Goal: Task Accomplishment & Management: Use online tool/utility

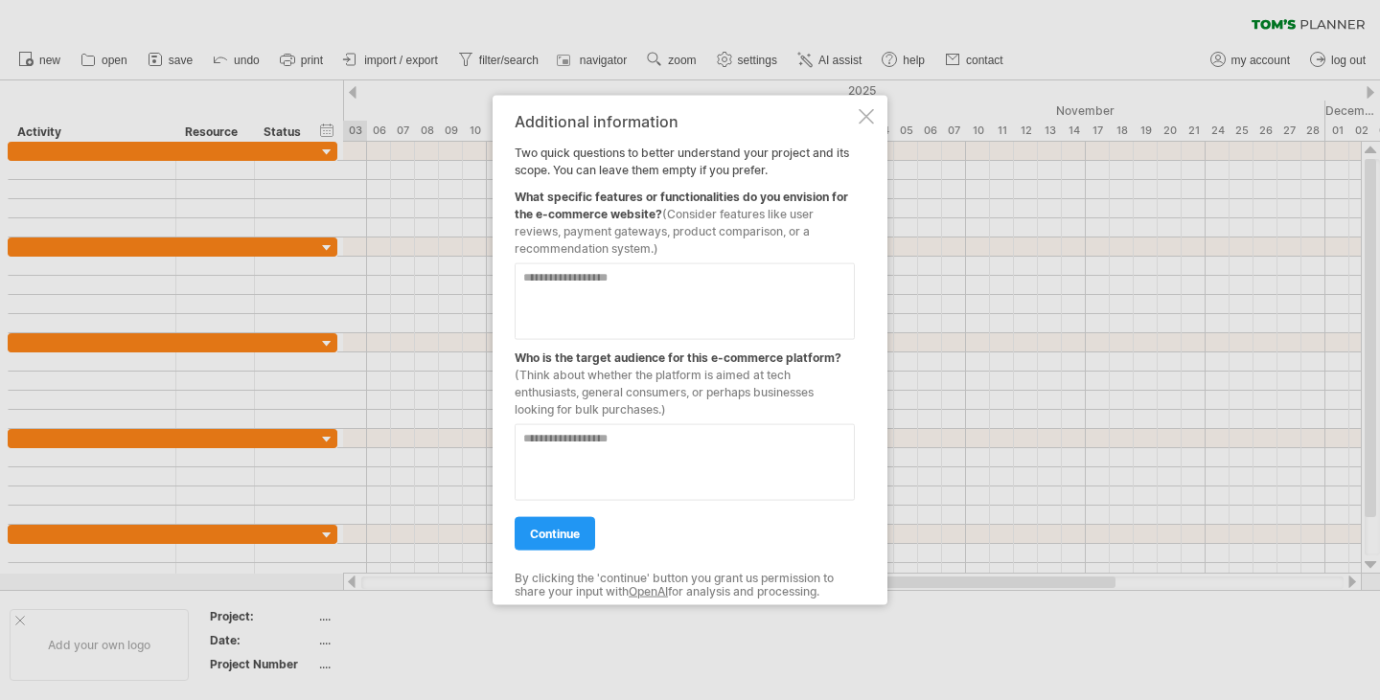
drag, startPoint x: 966, startPoint y: 0, endPoint x: 919, endPoint y: 74, distance: 87.4
drag, startPoint x: 946, startPoint y: 1, endPoint x: 1182, endPoint y: 119, distance: 264.4
drag, startPoint x: 511, startPoint y: 116, endPoint x: 787, endPoint y: 315, distance: 340.4
click at [787, 315] on div "Additional information Two quick questions to better understand your project an…" at bounding box center [689, 350] width 395 height 511
click at [685, 324] on textarea at bounding box center [684, 301] width 340 height 77
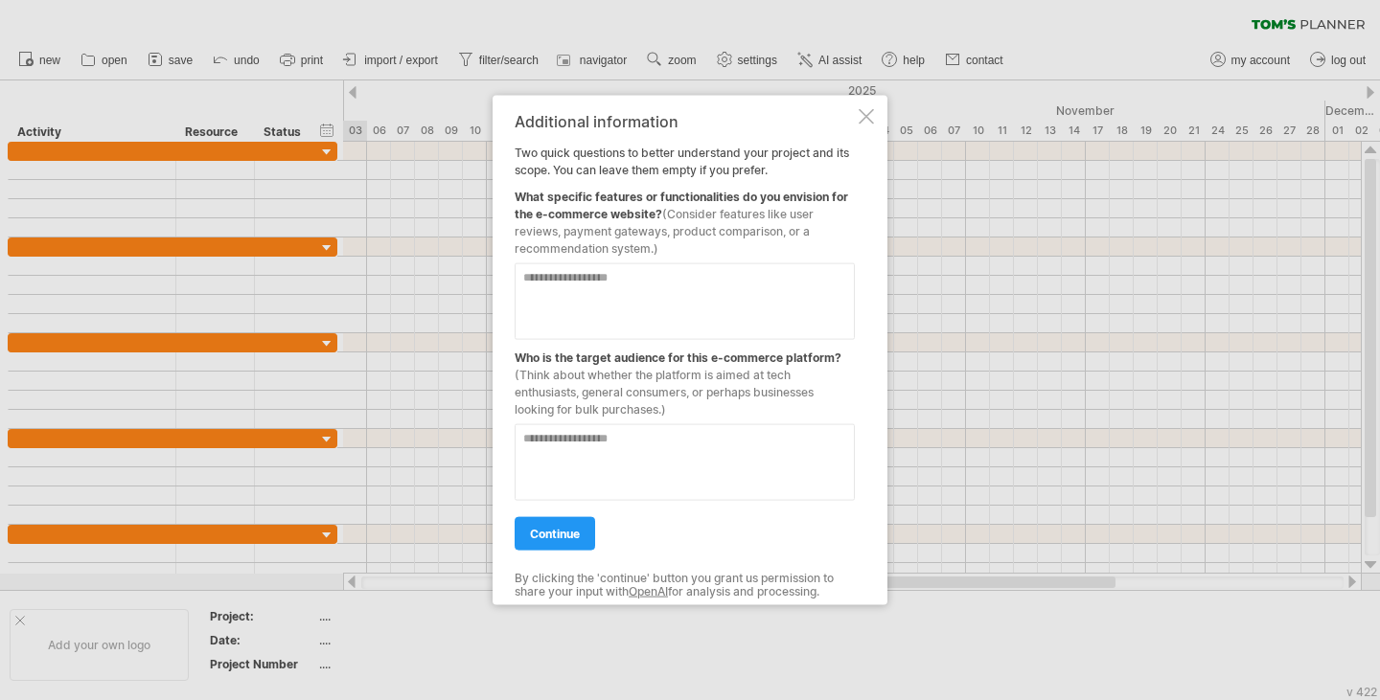
paste textarea "**********"
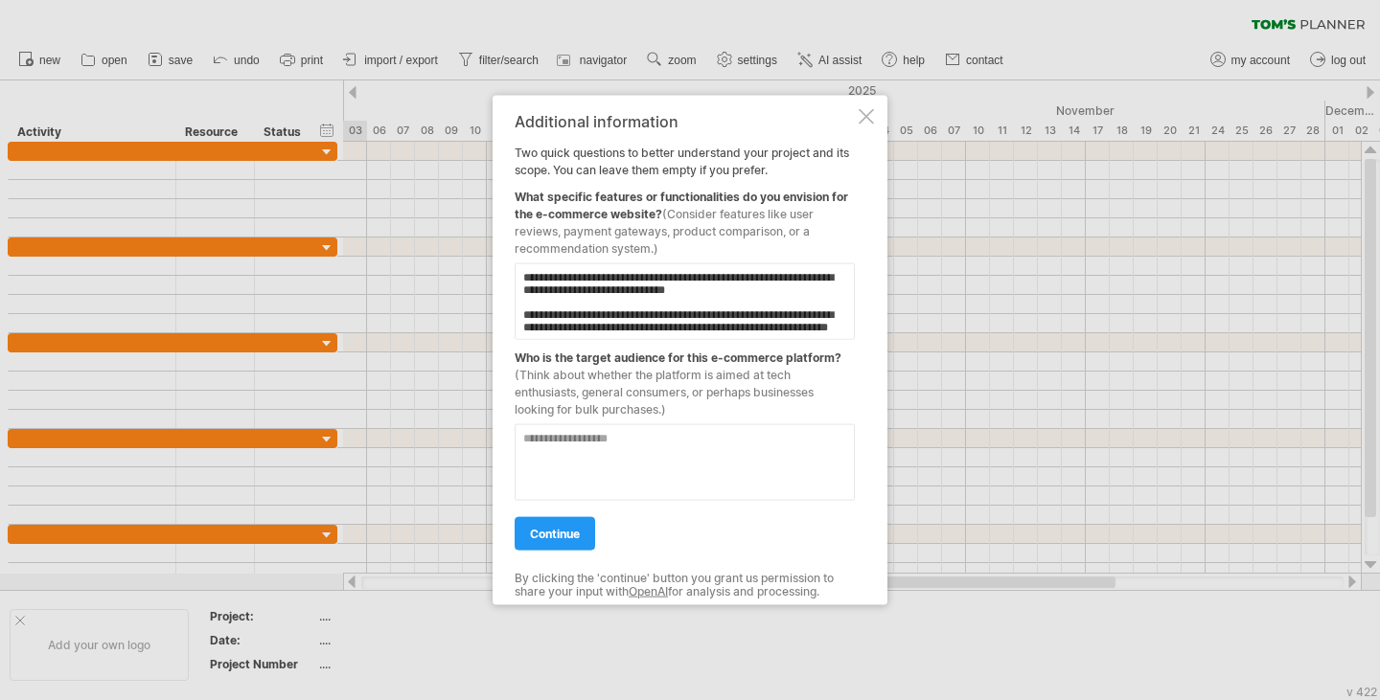
scroll to position [377, 0]
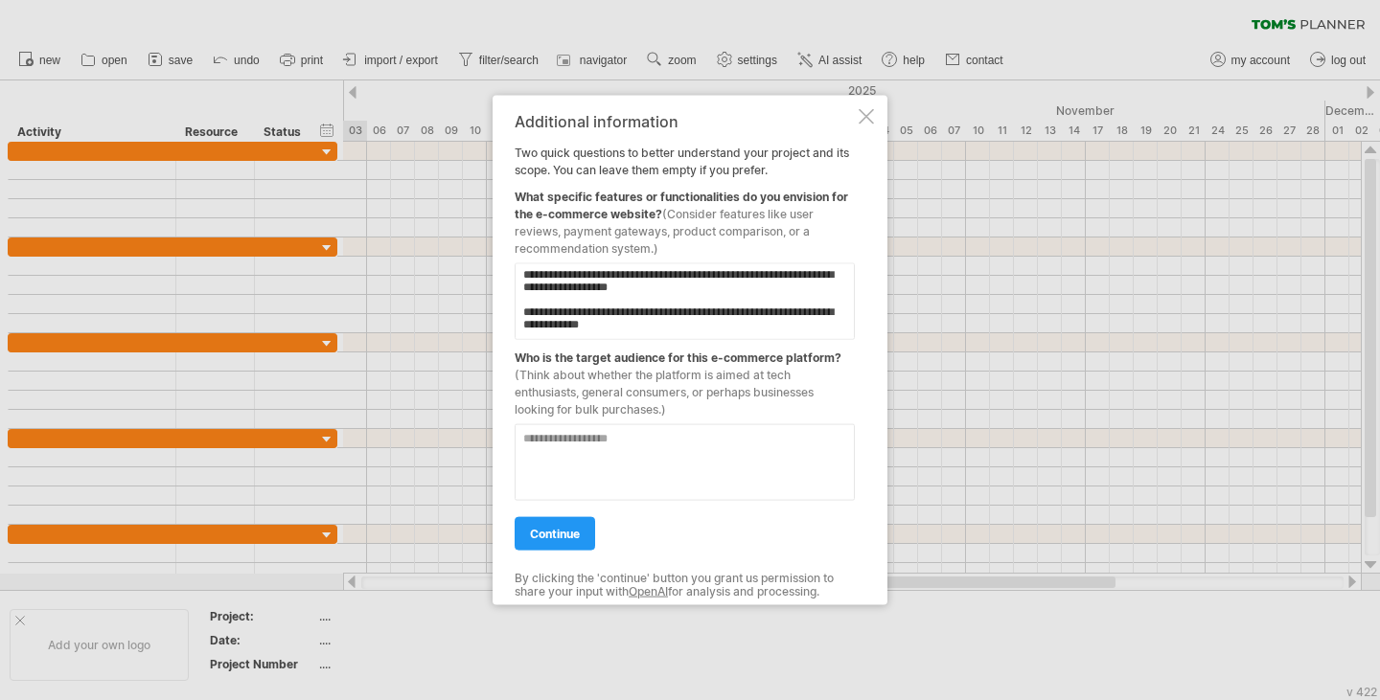
type textarea "**********"
click at [647, 441] on textarea at bounding box center [684, 461] width 340 height 77
paste textarea "**********"
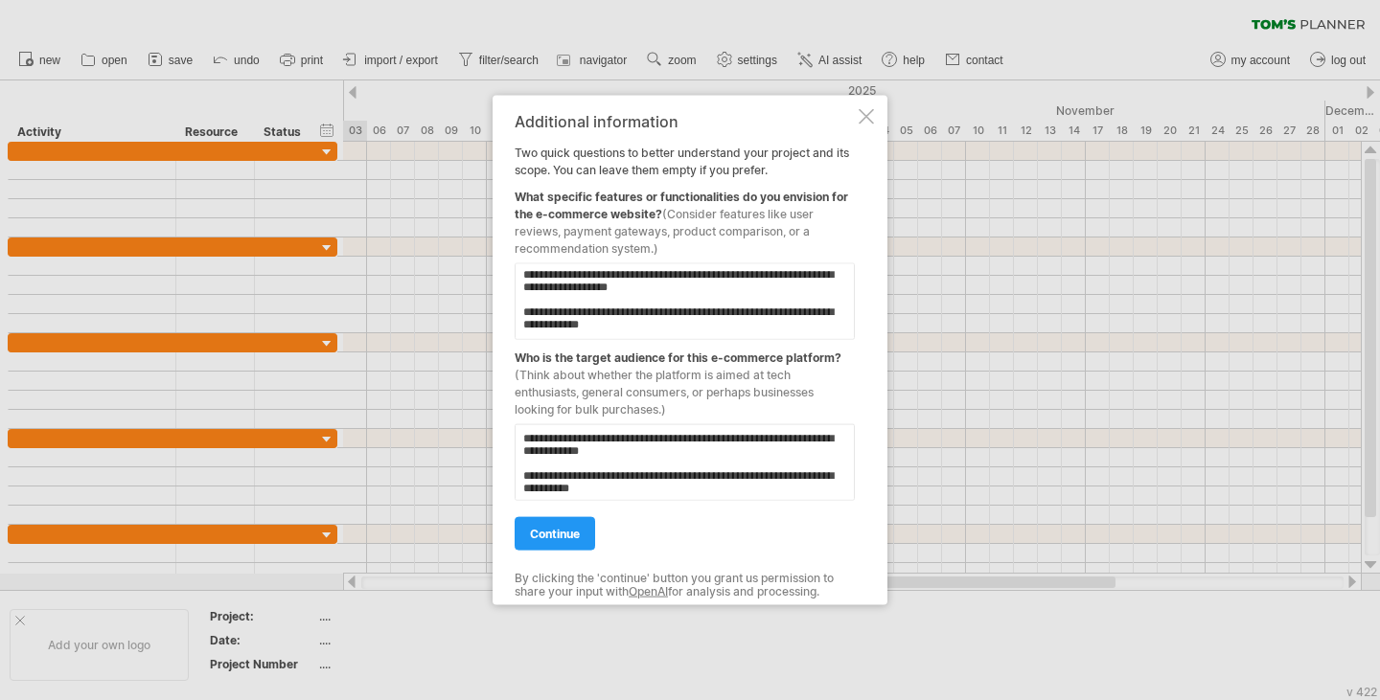
scroll to position [170, 0]
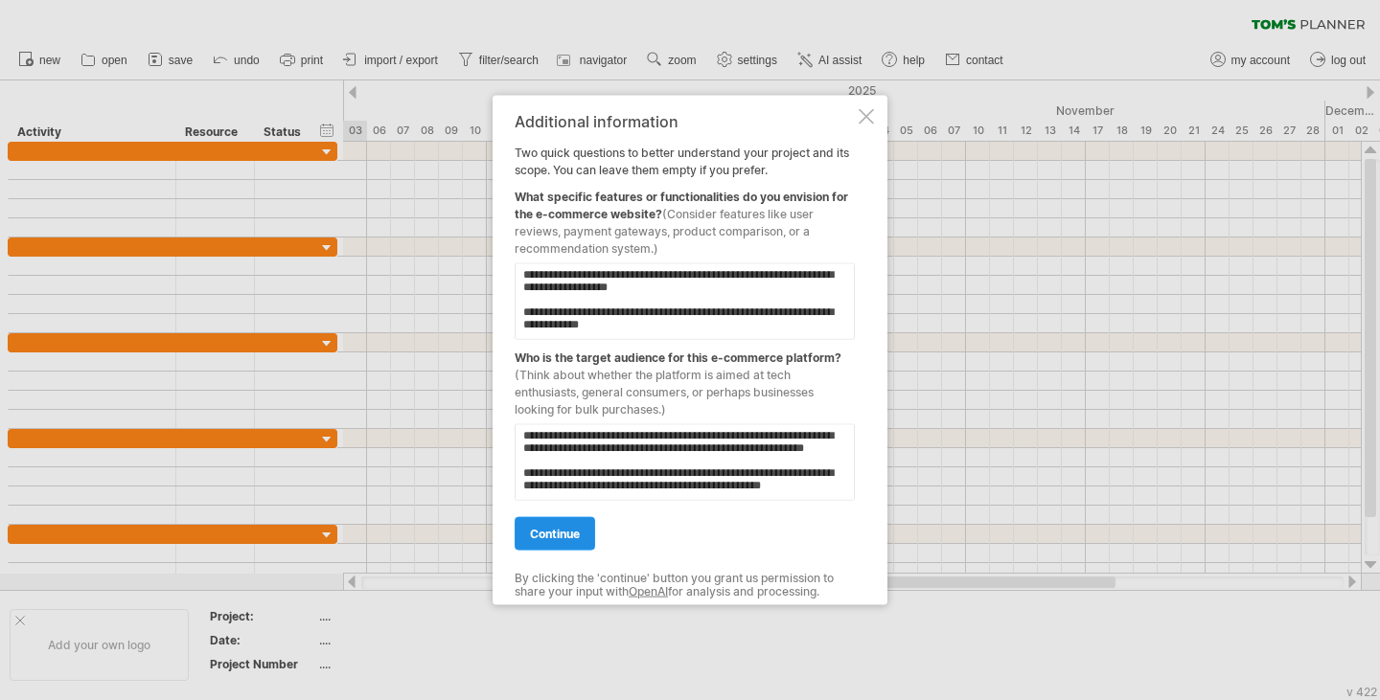
type textarea "**********"
click at [562, 532] on span "continue" at bounding box center [555, 533] width 50 height 14
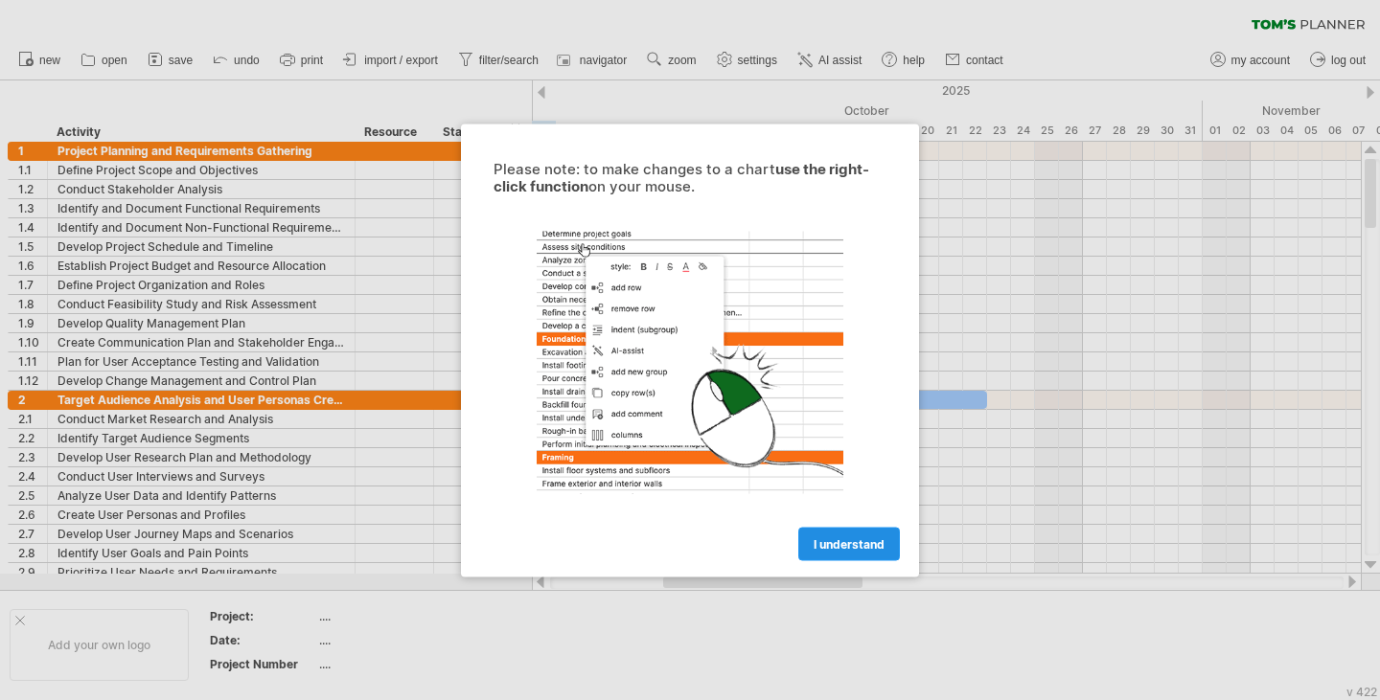
click at [828, 537] on span "I understand" at bounding box center [848, 544] width 71 height 14
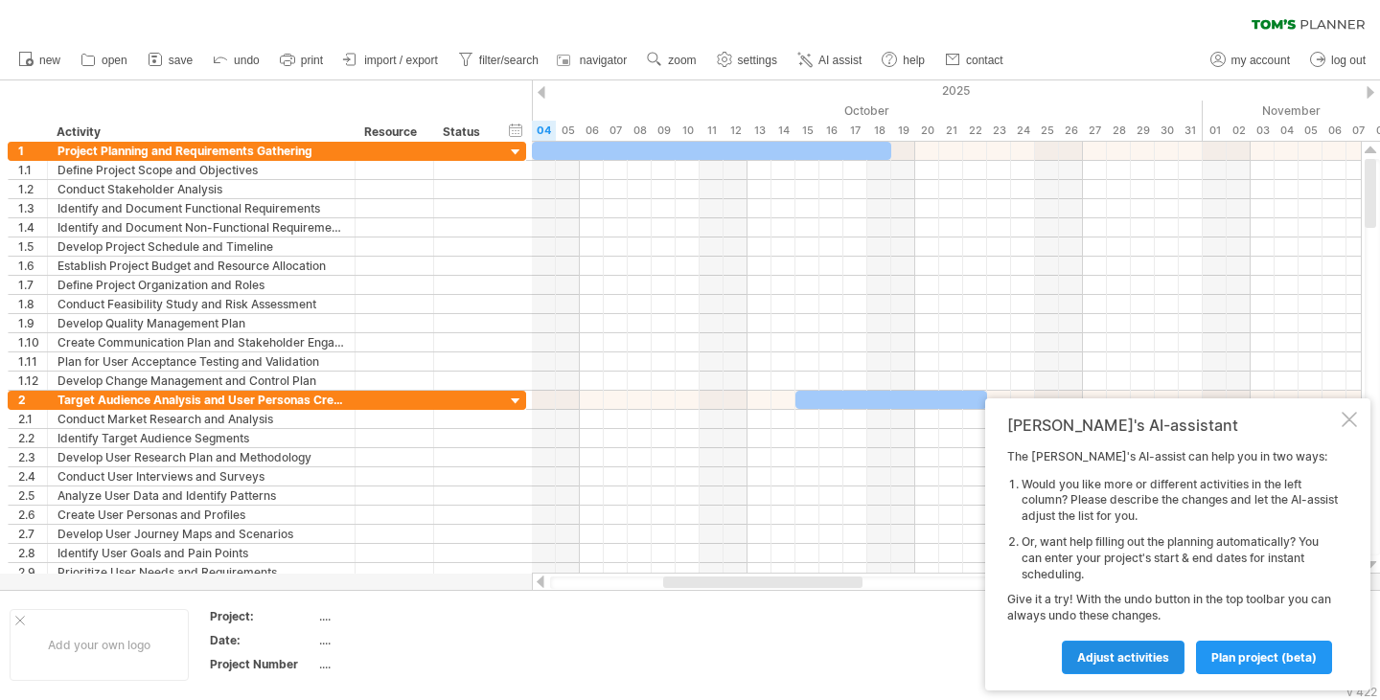
click at [1147, 645] on link "Adjust activities" at bounding box center [1123, 658] width 123 height 34
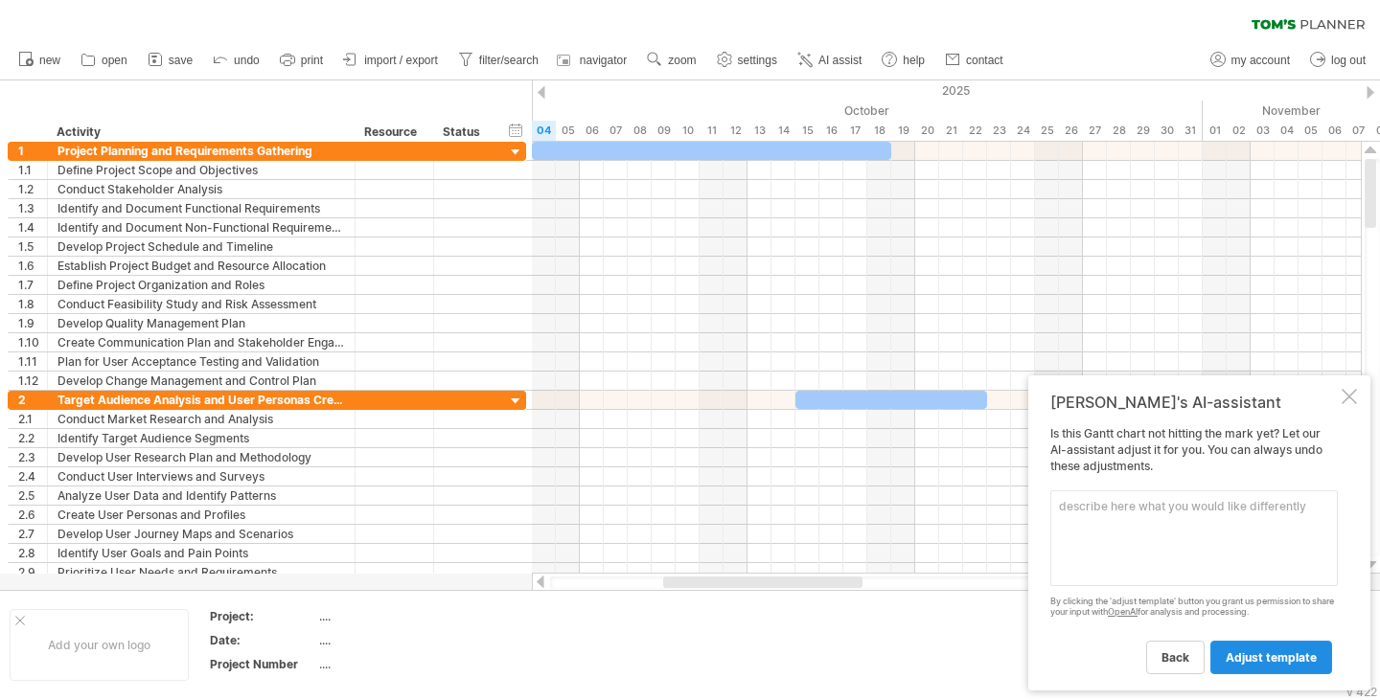
click at [1240, 667] on link "adjust template" at bounding box center [1271, 658] width 122 height 34
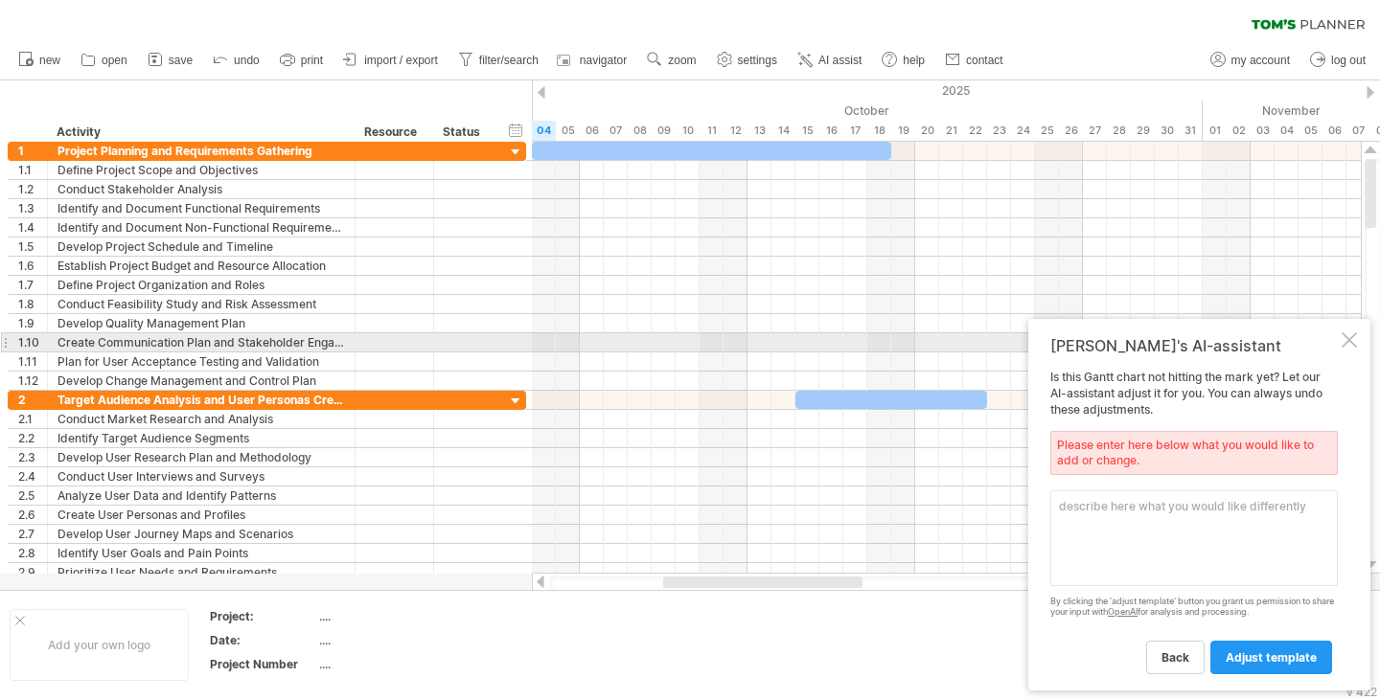
click at [1350, 340] on div at bounding box center [1348, 339] width 15 height 15
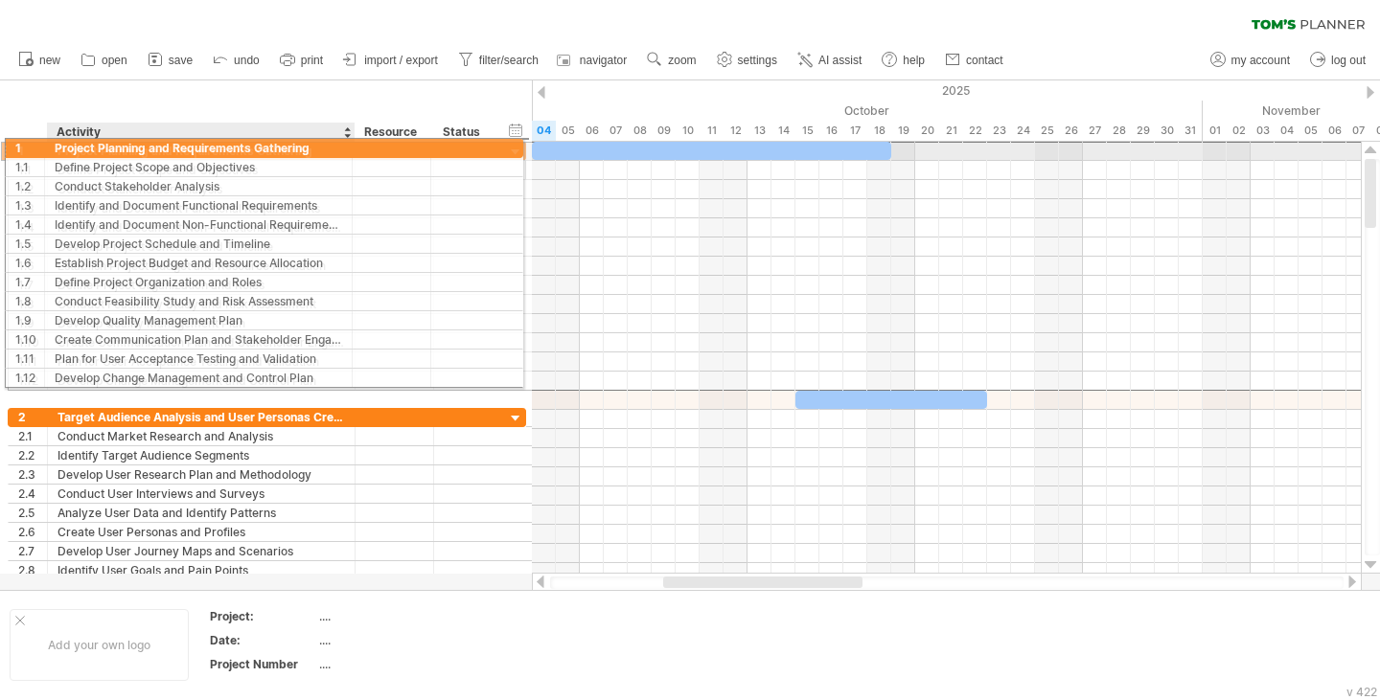
drag, startPoint x: 19, startPoint y: 156, endPoint x: 62, endPoint y: 145, distance: 44.6
click at [62, 145] on div "**********" at bounding box center [267, 151] width 518 height 20
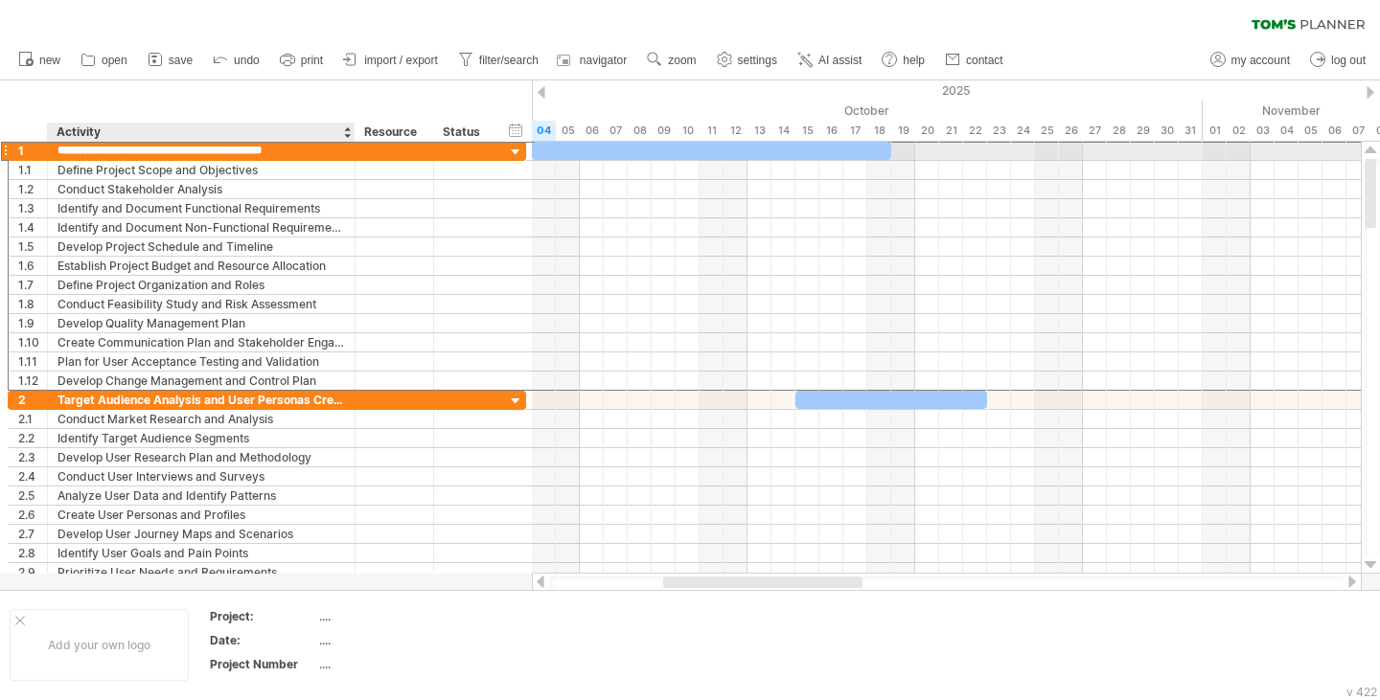
click at [105, 149] on input "**********" at bounding box center [200, 151] width 287 height 18
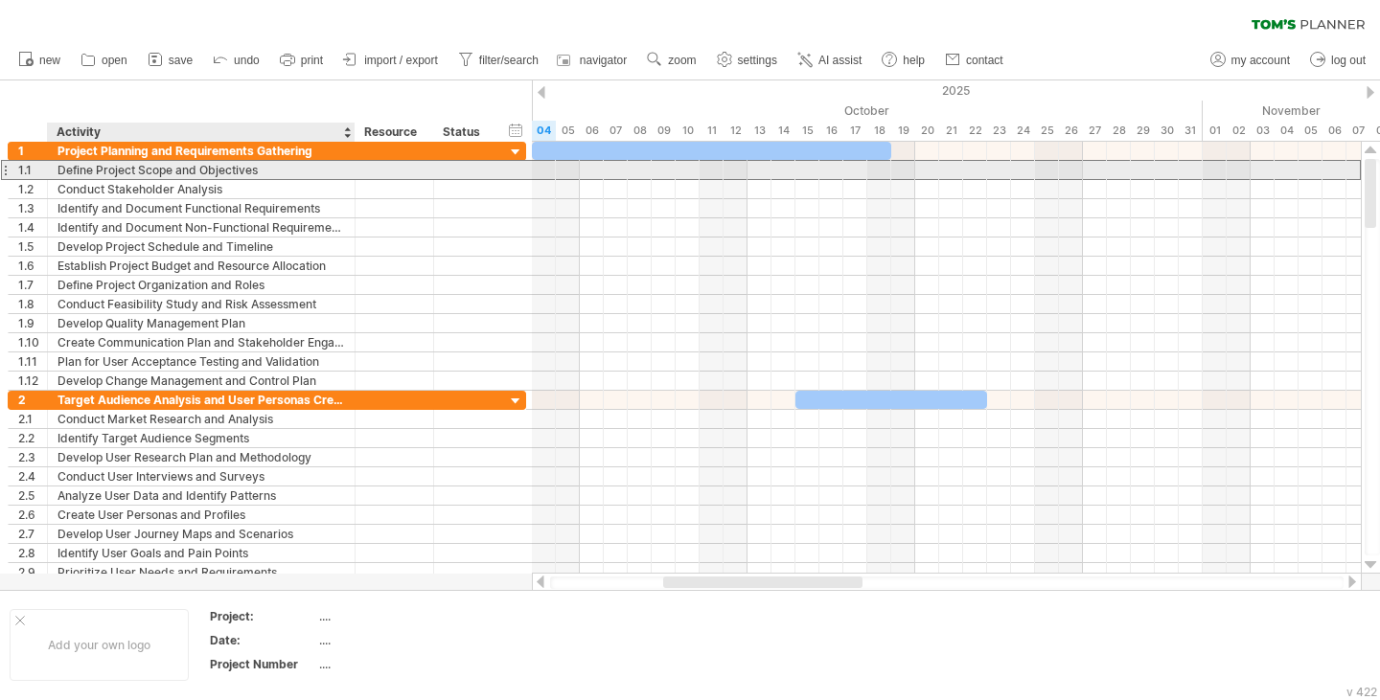
click at [182, 171] on div "Define Project Scope and Objectives" at bounding box center [200, 170] width 287 height 18
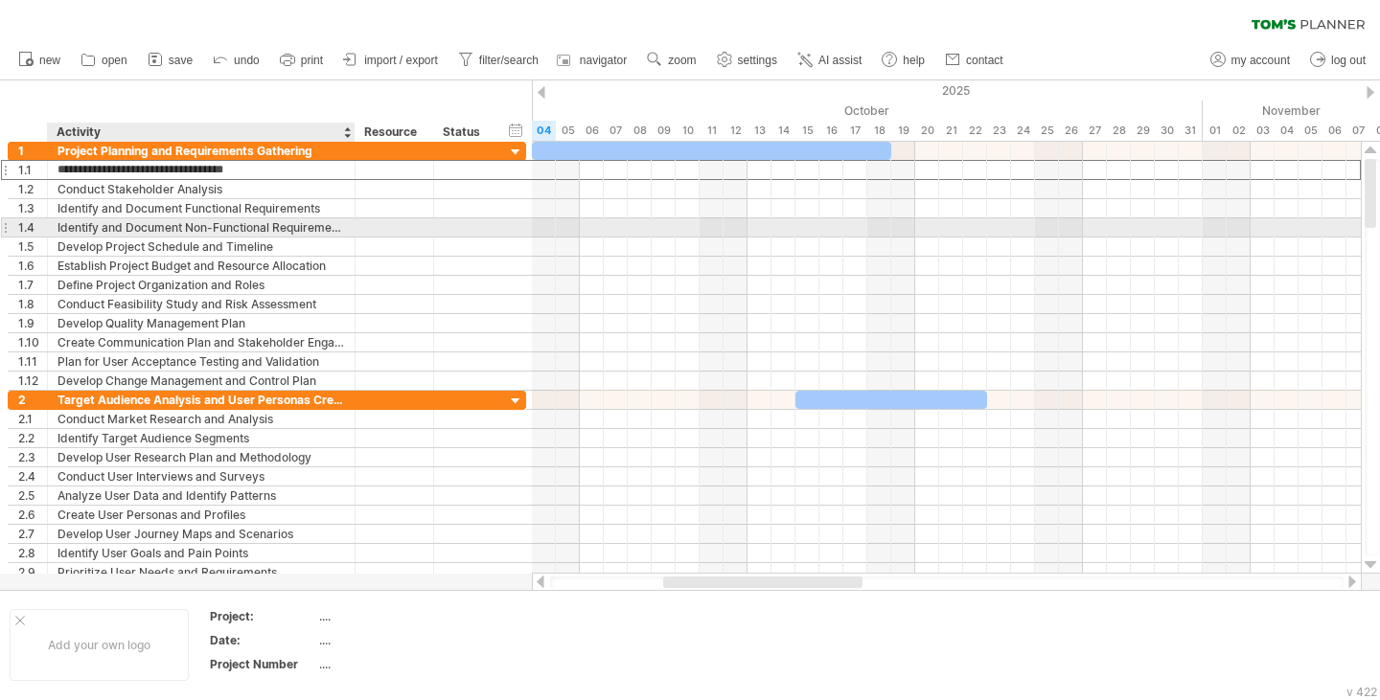
click at [233, 229] on div "Identify and Document Non-Functional Requirements" at bounding box center [200, 227] width 287 height 18
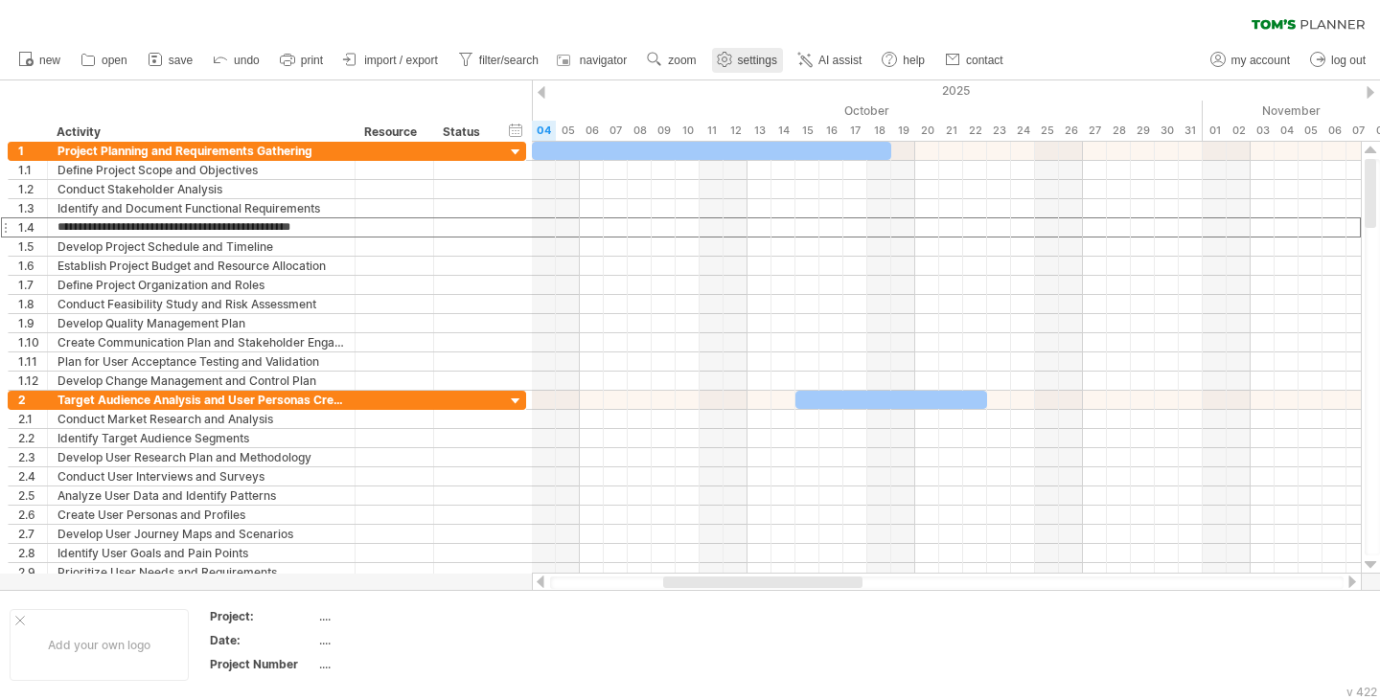
click at [744, 68] on link "settings" at bounding box center [747, 60] width 71 height 25
select select "*"
select select "**"
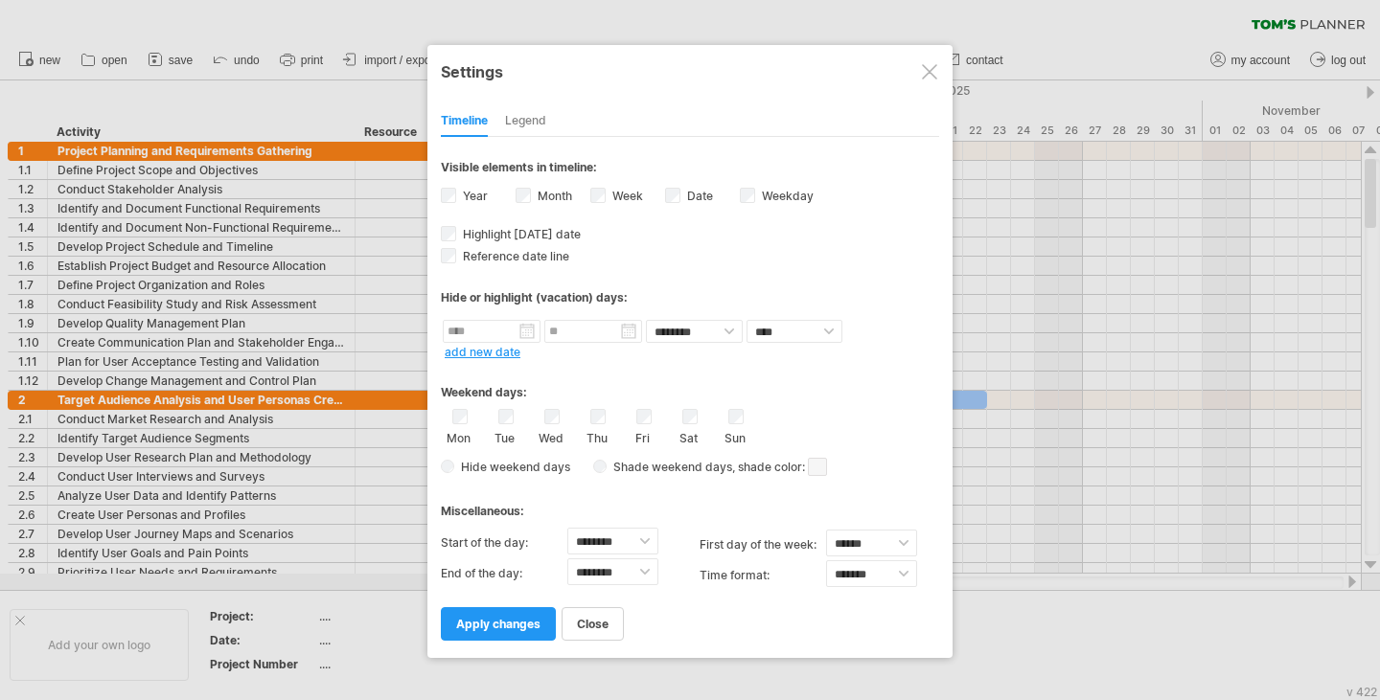
click at [517, 114] on div "Legend" at bounding box center [525, 121] width 41 height 31
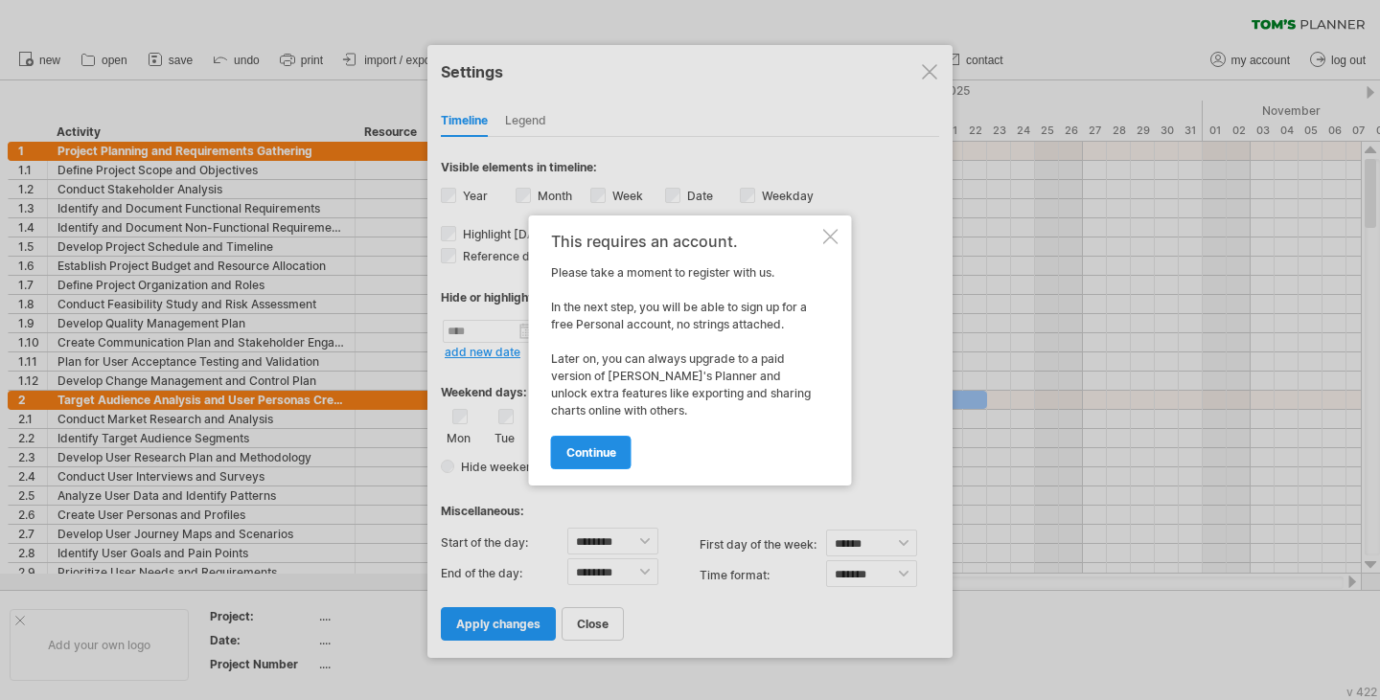
click at [592, 443] on link "continue" at bounding box center [591, 453] width 80 height 34
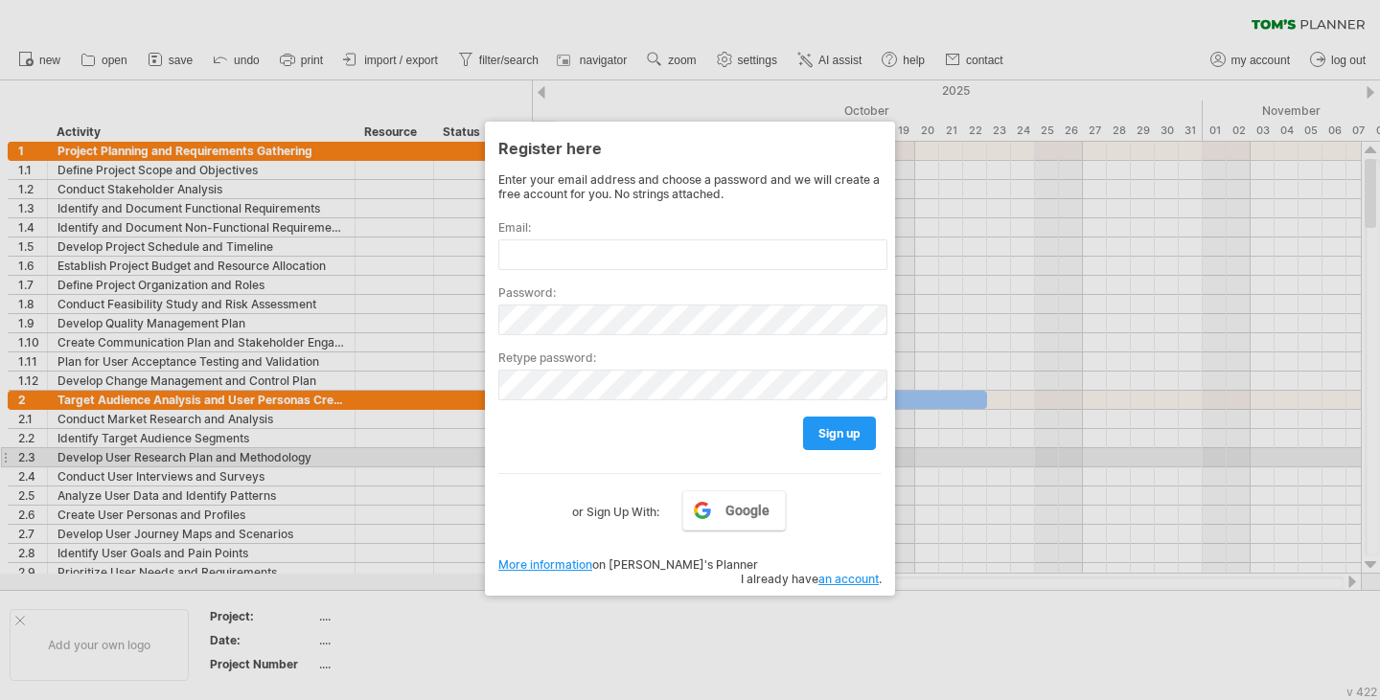
click at [1093, 459] on div at bounding box center [690, 350] width 1380 height 700
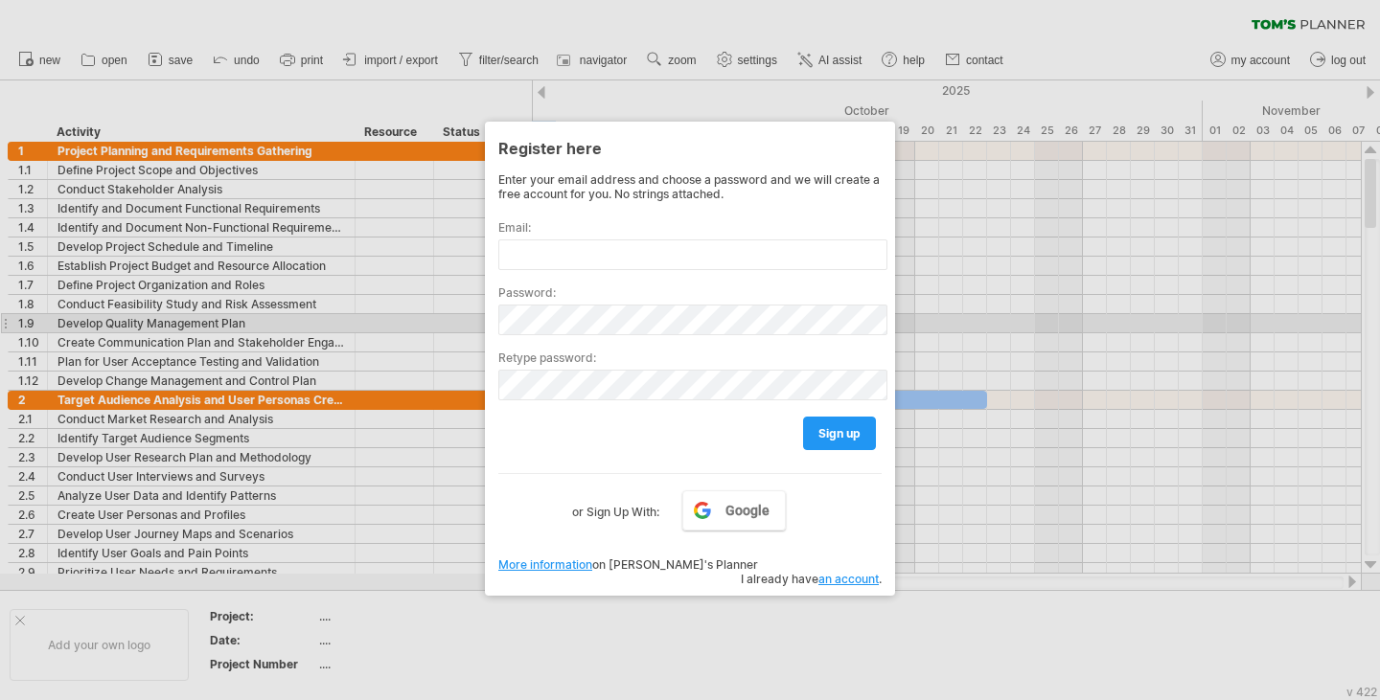
click at [1032, 314] on div at bounding box center [690, 350] width 1380 height 700
click at [636, 599] on div at bounding box center [690, 350] width 1380 height 700
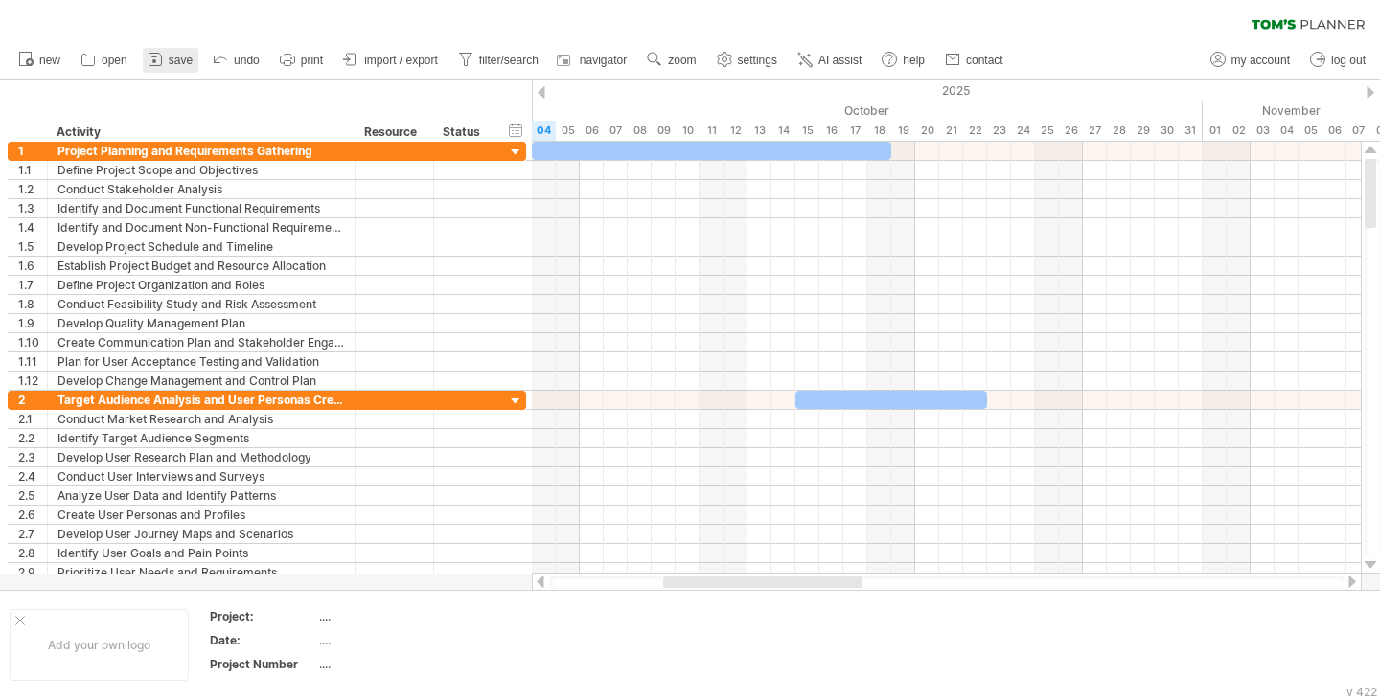
click at [192, 63] on span "save" at bounding box center [181, 60] width 24 height 13
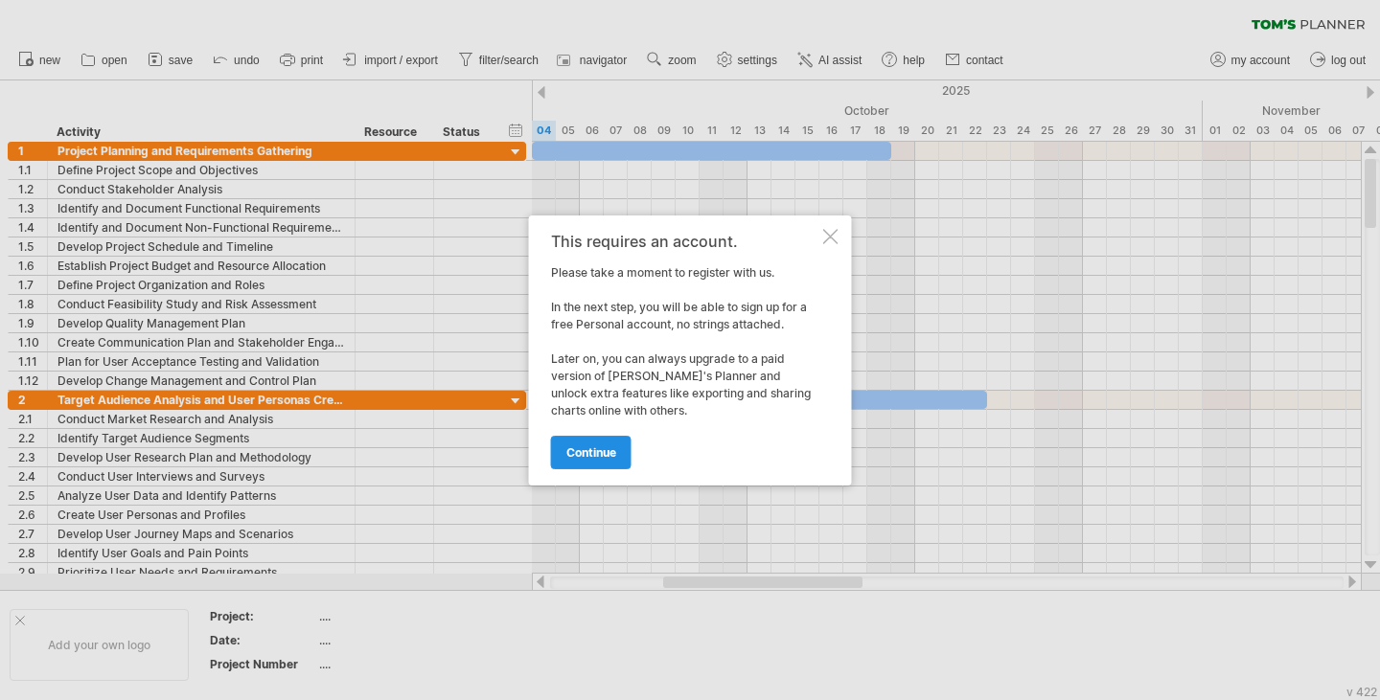
click at [585, 451] on span "continue" at bounding box center [591, 453] width 50 height 14
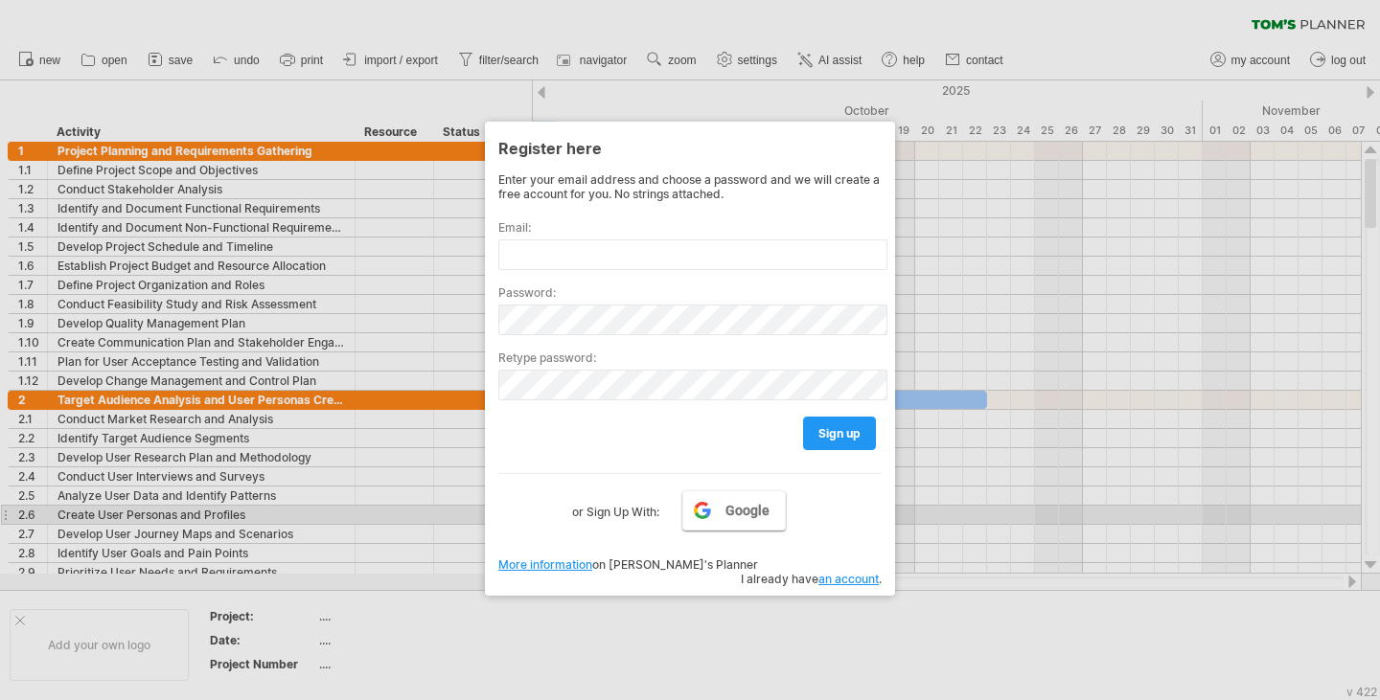
click at [747, 509] on span "Google" at bounding box center [747, 510] width 44 height 15
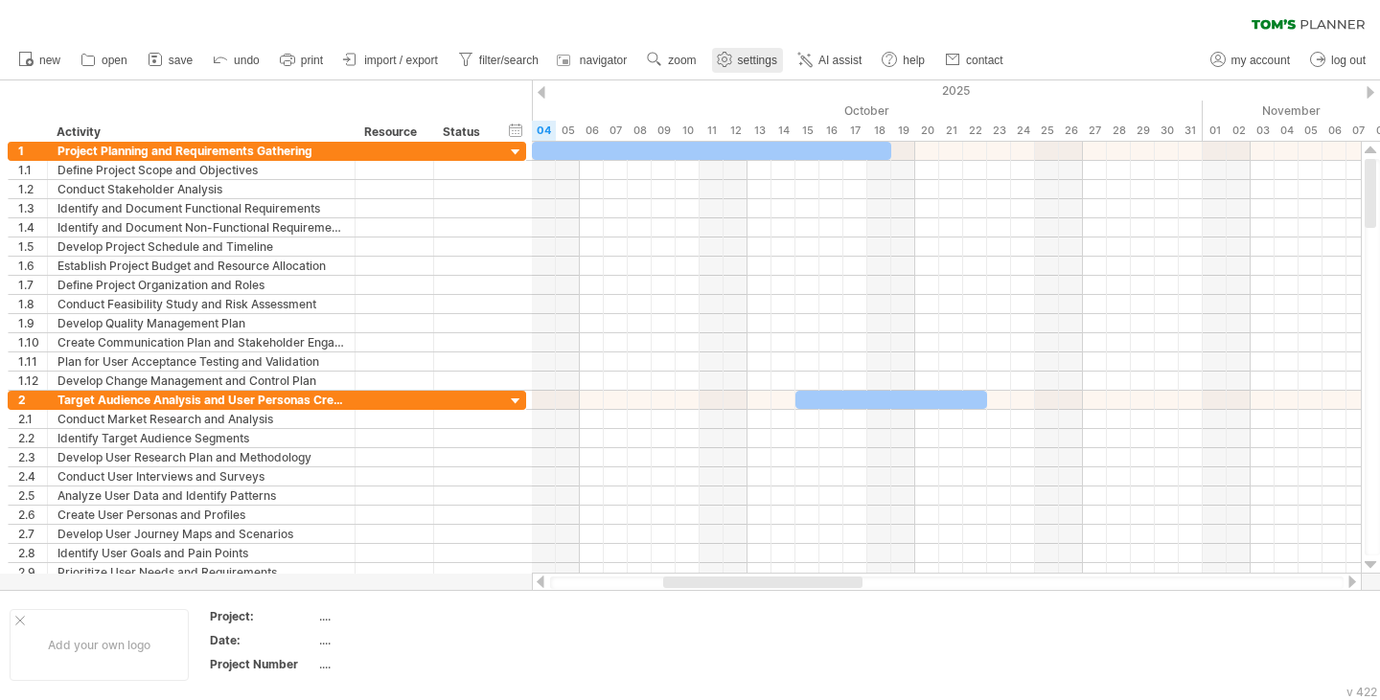
click at [737, 61] on link "settings" at bounding box center [747, 60] width 71 height 25
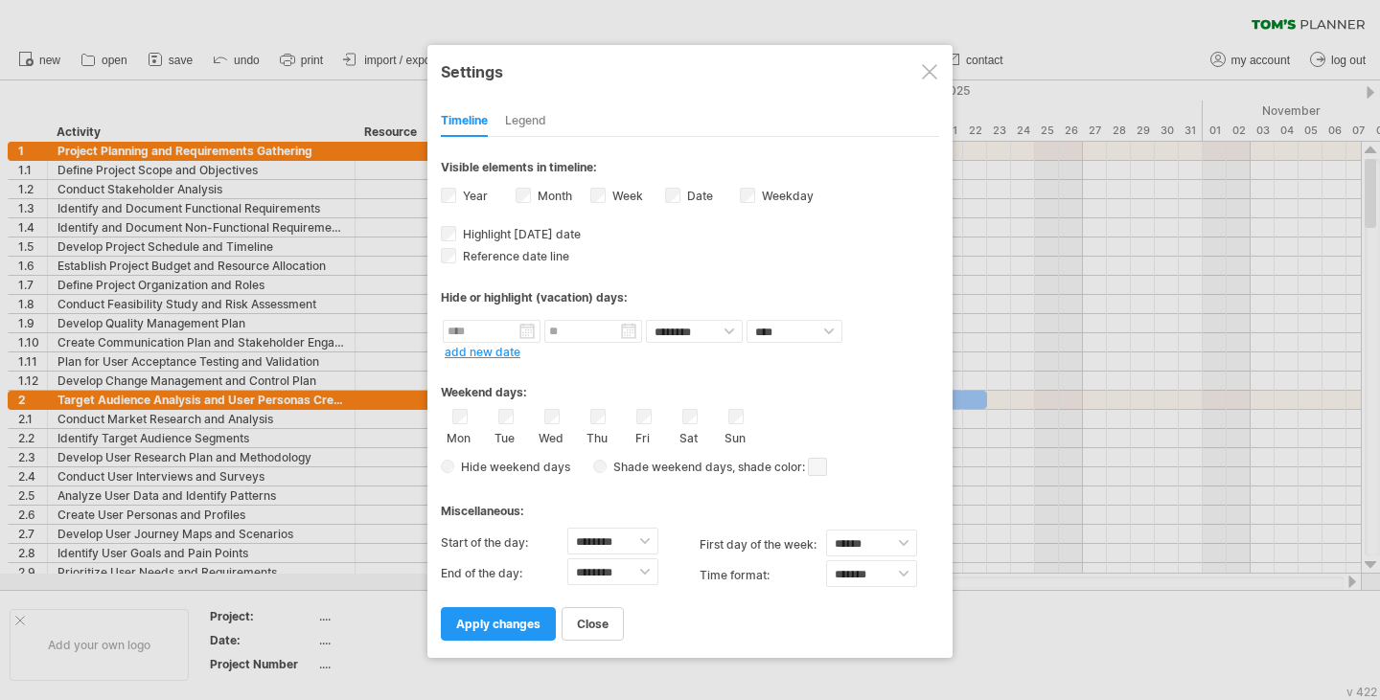
click at [931, 75] on div at bounding box center [929, 71] width 15 height 15
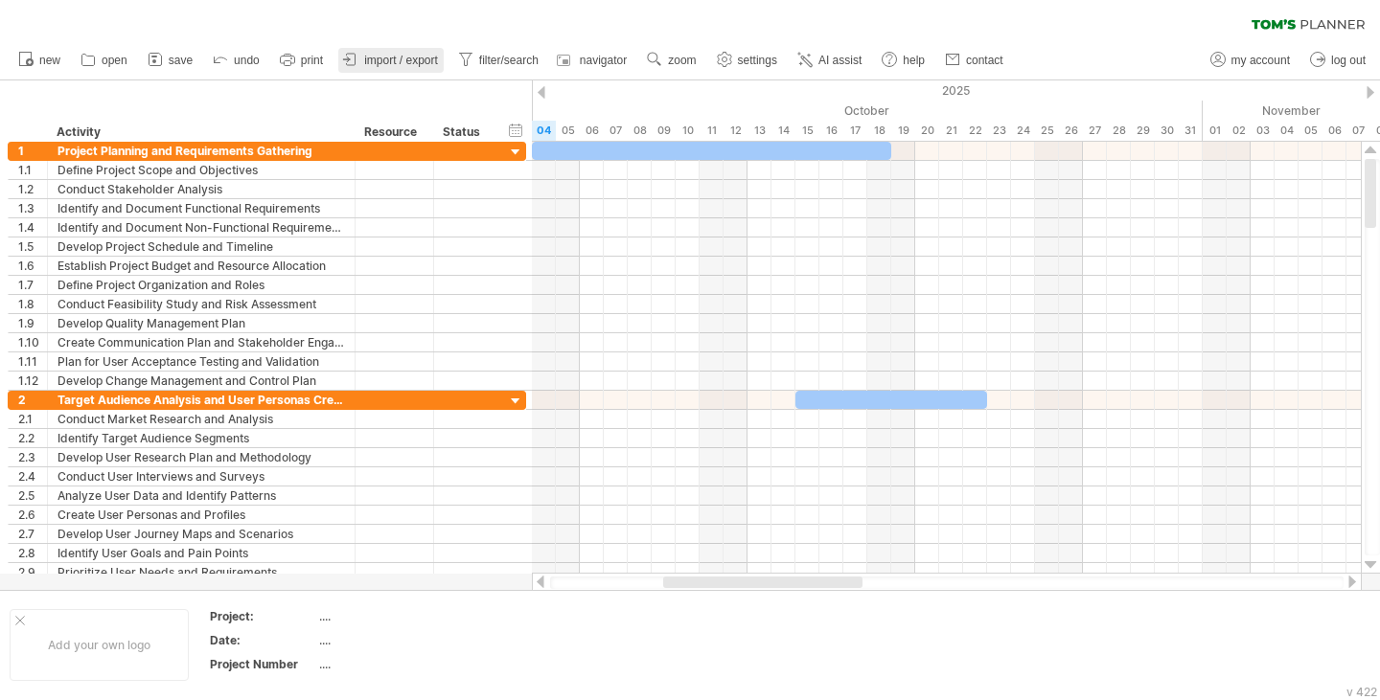
click at [385, 57] on span "import / export" at bounding box center [401, 60] width 74 height 13
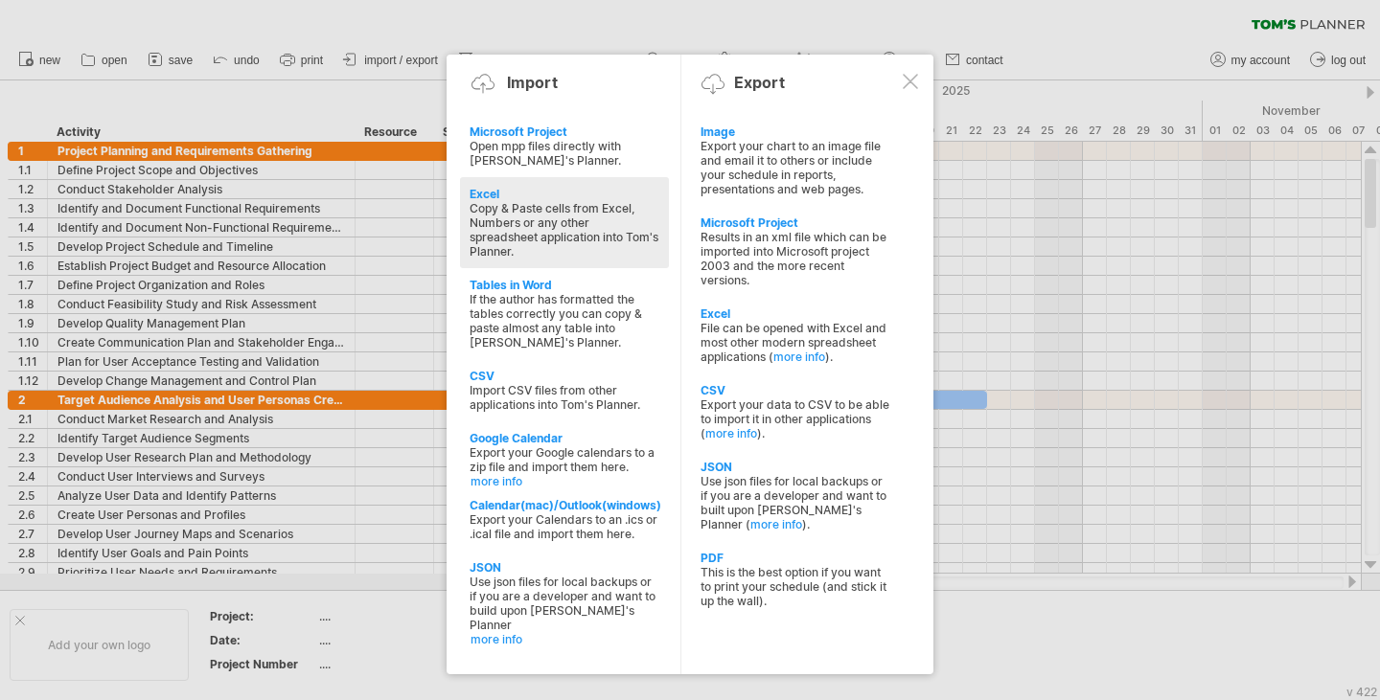
click at [605, 228] on div "Copy & Paste cells from Excel, Numbers or any other spreadsheet application int…" at bounding box center [564, 229] width 190 height 57
type textarea "**********"
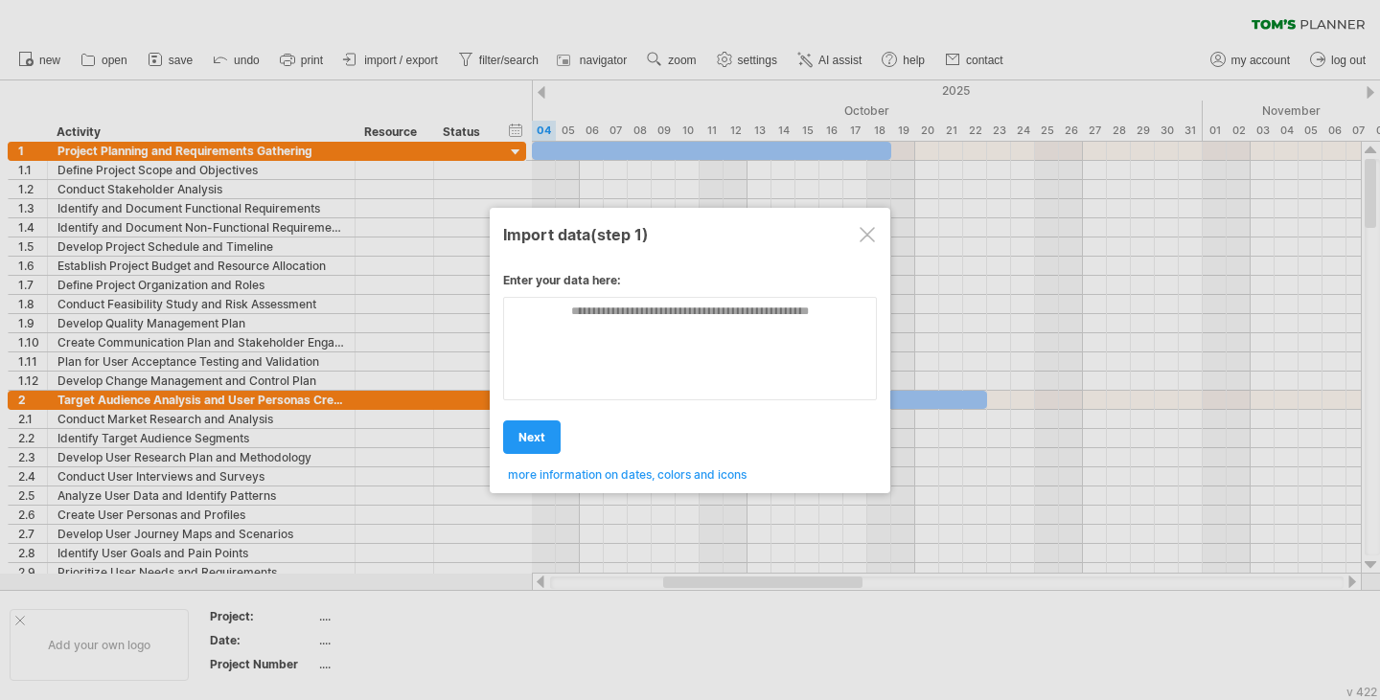
click at [864, 239] on div at bounding box center [866, 234] width 15 height 15
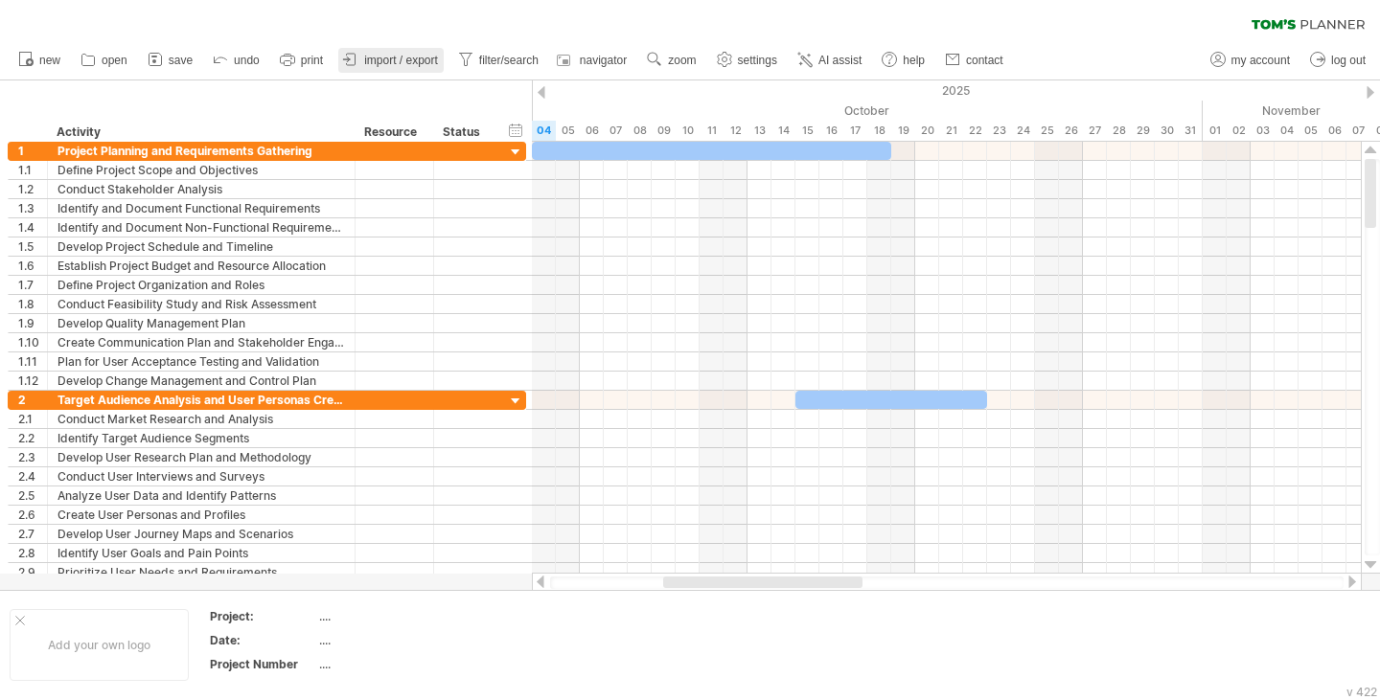
click at [407, 56] on span "import / export" at bounding box center [401, 60] width 74 height 13
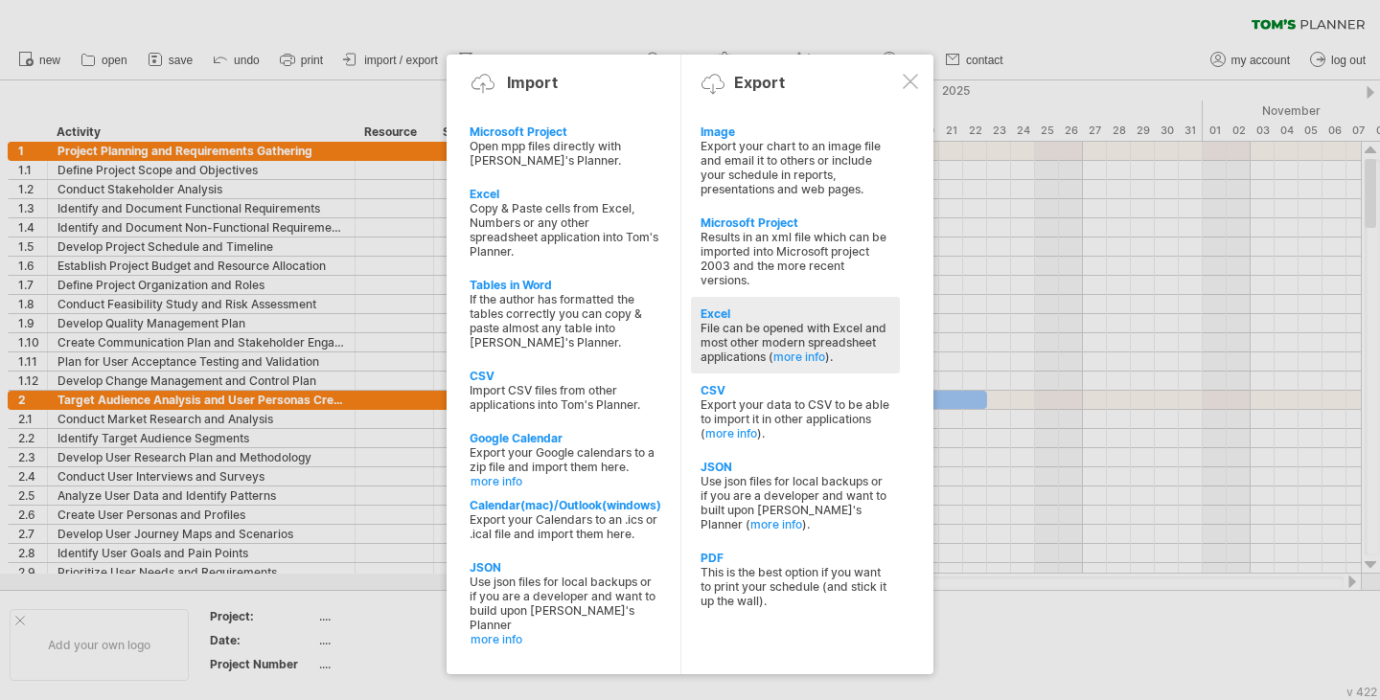
click at [798, 321] on div "File can be opened with Excel and most other modern spreadsheet applications ( …" at bounding box center [795, 342] width 190 height 43
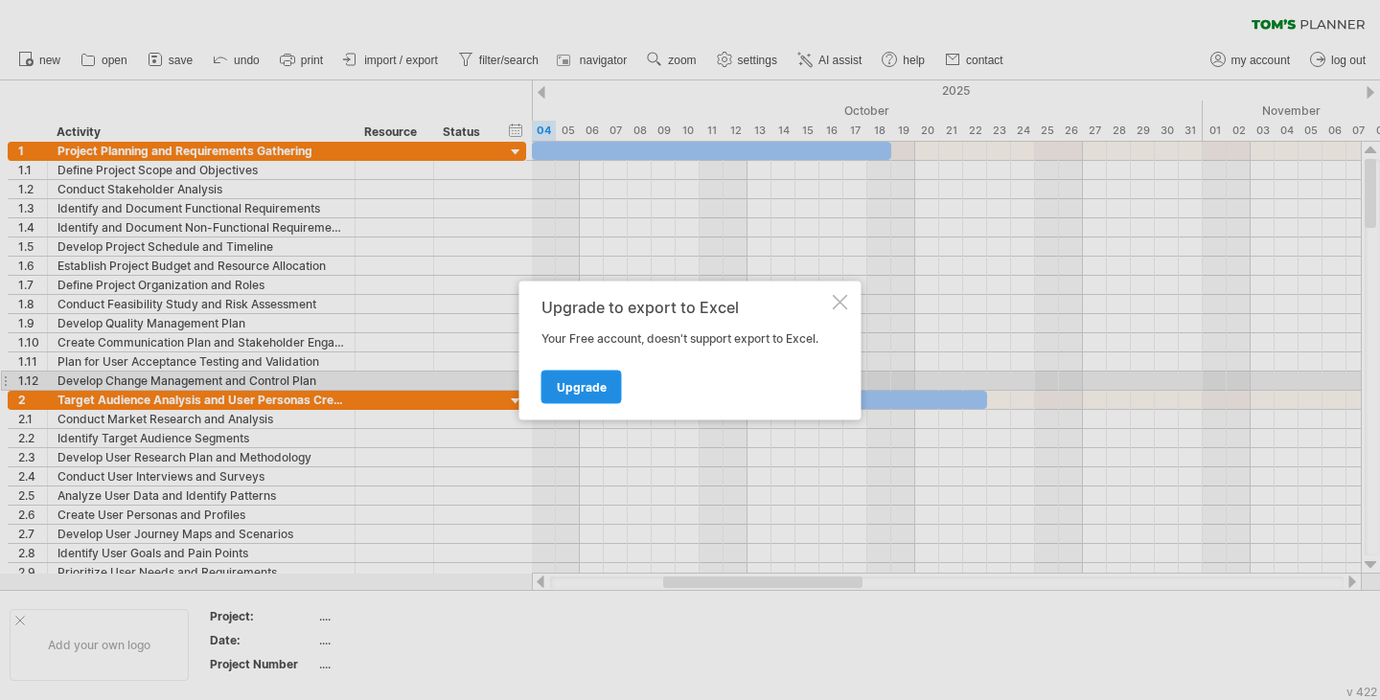
click at [596, 390] on span "Upgrade" at bounding box center [582, 386] width 50 height 14
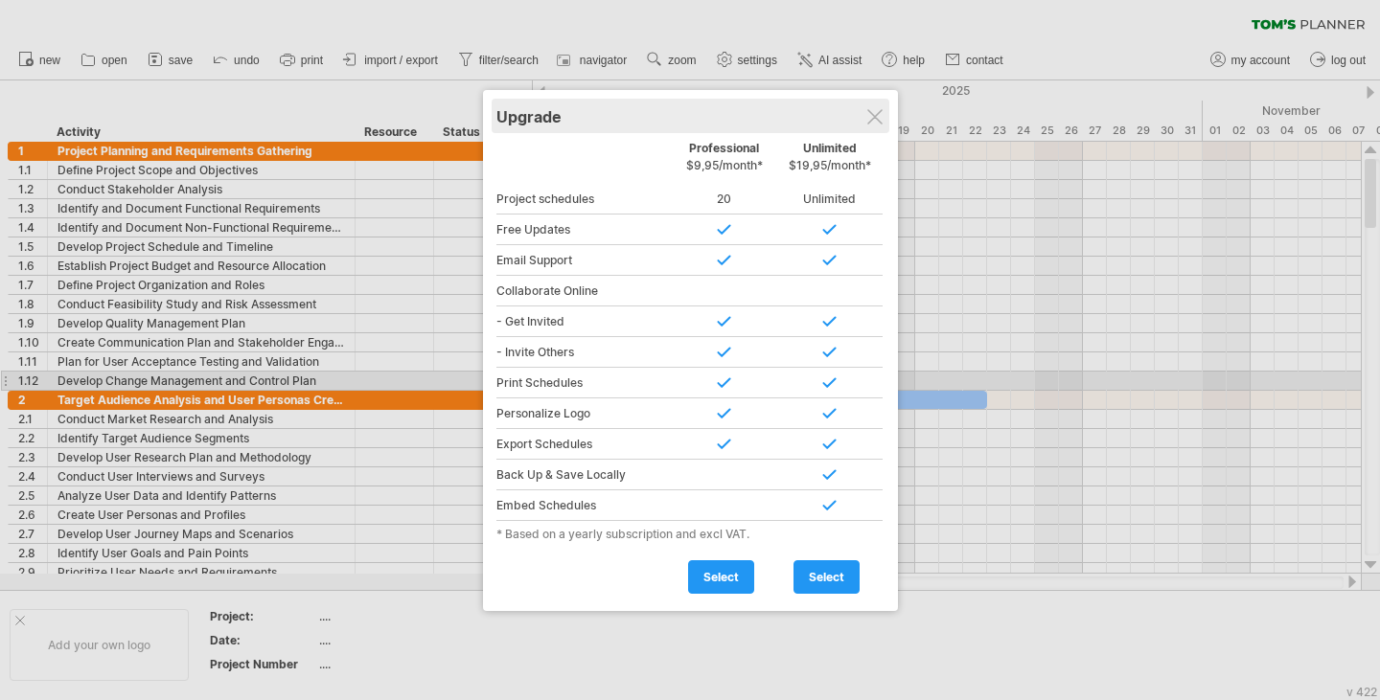
click at [884, 120] on div "Upgrade" at bounding box center [690, 116] width 388 height 34
click at [883, 120] on div "Upgrade" at bounding box center [690, 116] width 388 height 34
click at [883, 118] on div "Upgrade" at bounding box center [690, 116] width 388 height 34
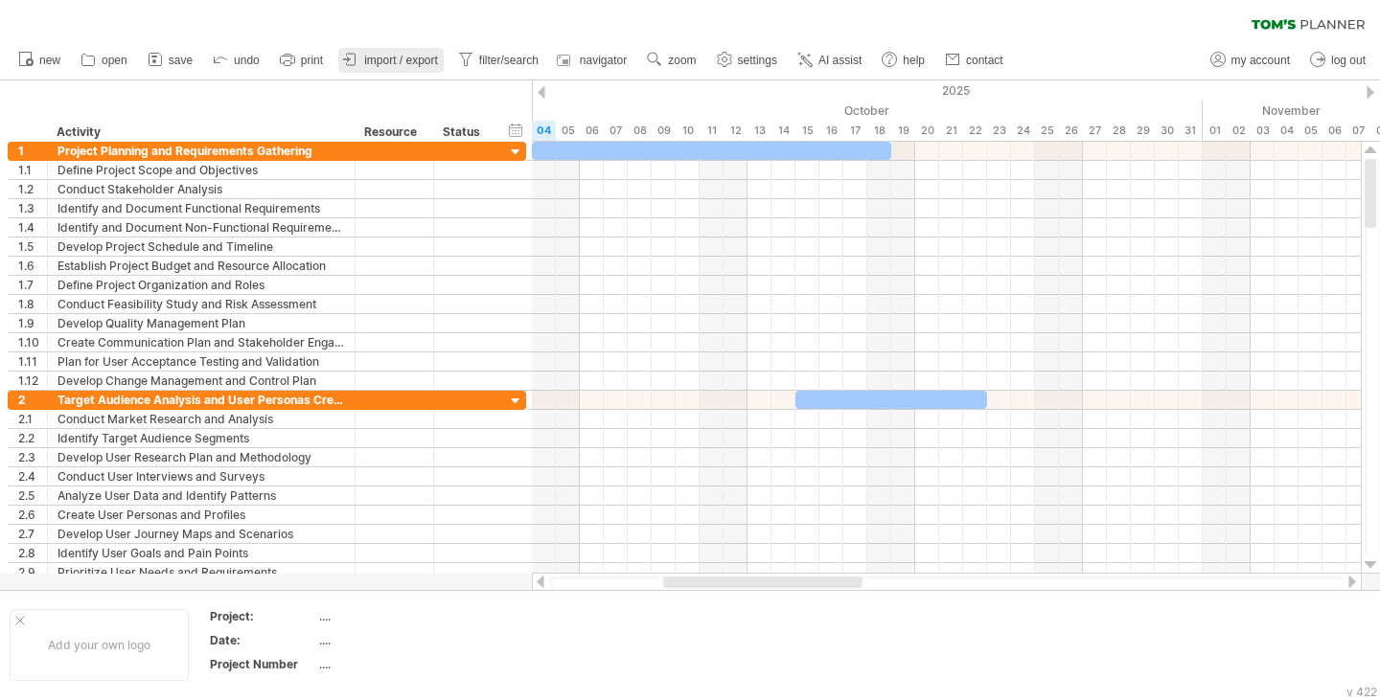
click at [405, 50] on link "import / export" at bounding box center [390, 60] width 105 height 25
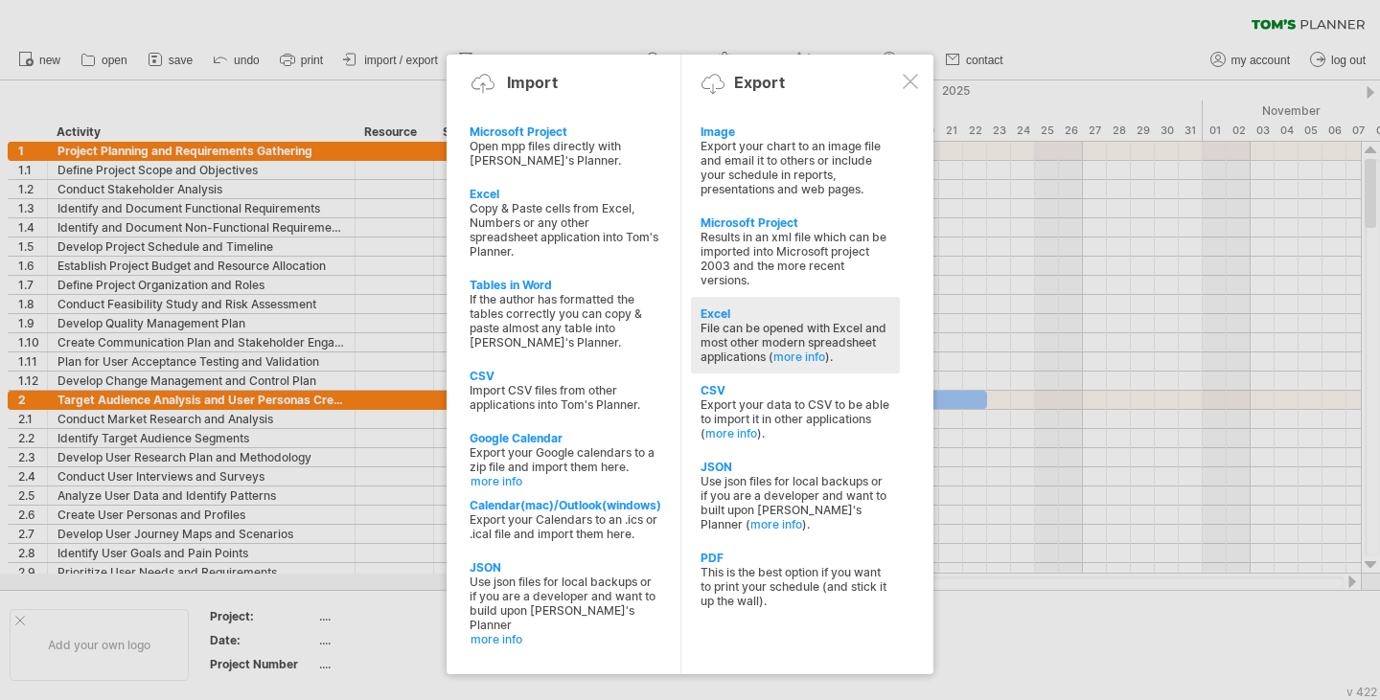
click at [819, 325] on div "File can be opened with Excel and most other modern spreadsheet applications ( …" at bounding box center [795, 342] width 190 height 43
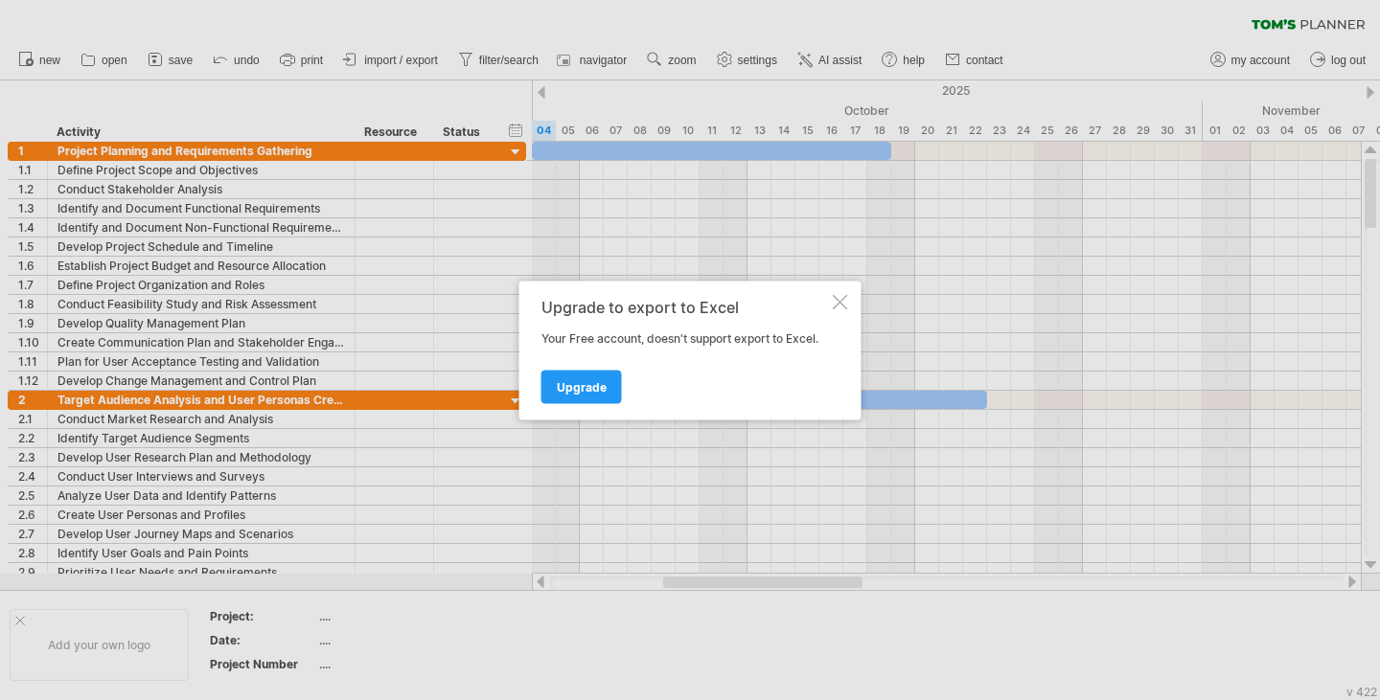
click at [819, 325] on div "Upgrade to export to Excel Your Free account, doesn't support export to Excel. …" at bounding box center [684, 350] width 287 height 104
click at [840, 305] on div at bounding box center [840, 301] width 15 height 15
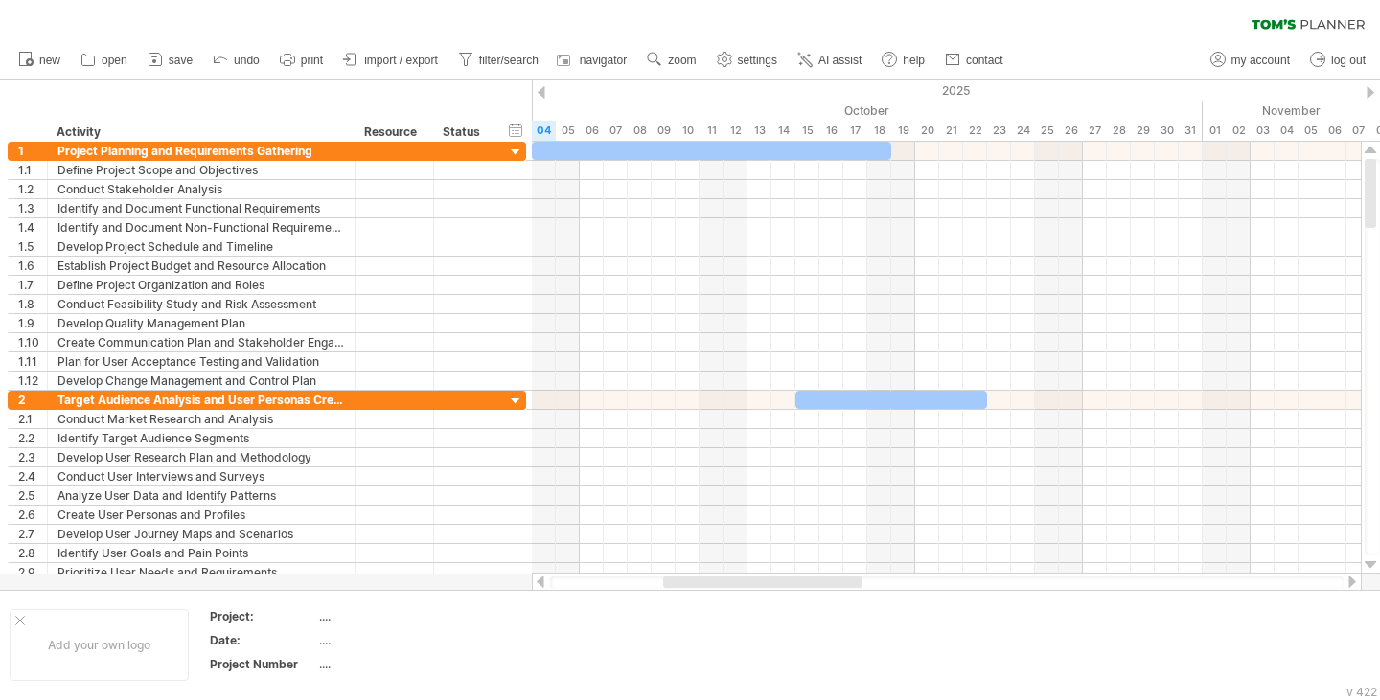
click at [336, 52] on ul "new open" at bounding box center [510, 60] width 1002 height 40
click at [394, 59] on span "import / export" at bounding box center [401, 60] width 74 height 13
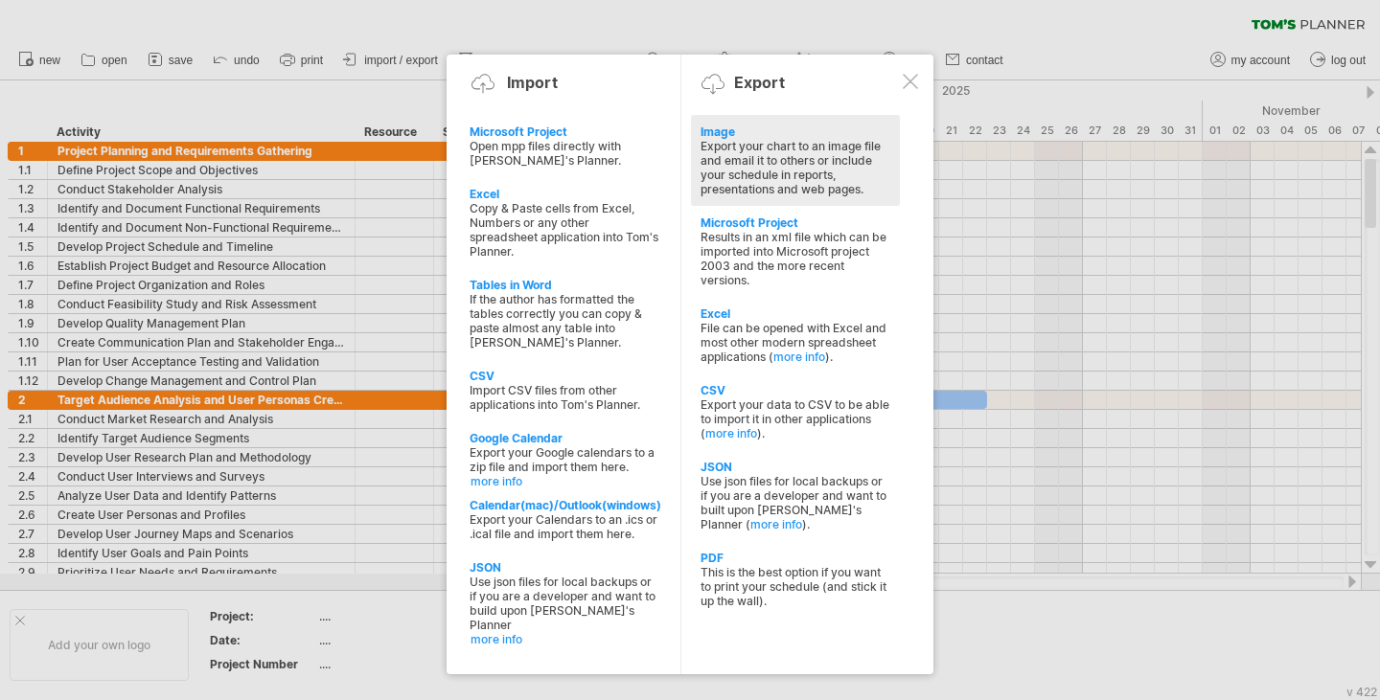
click at [736, 155] on div "Export your chart to an image file and email it to others or include your sched…" at bounding box center [795, 167] width 190 height 57
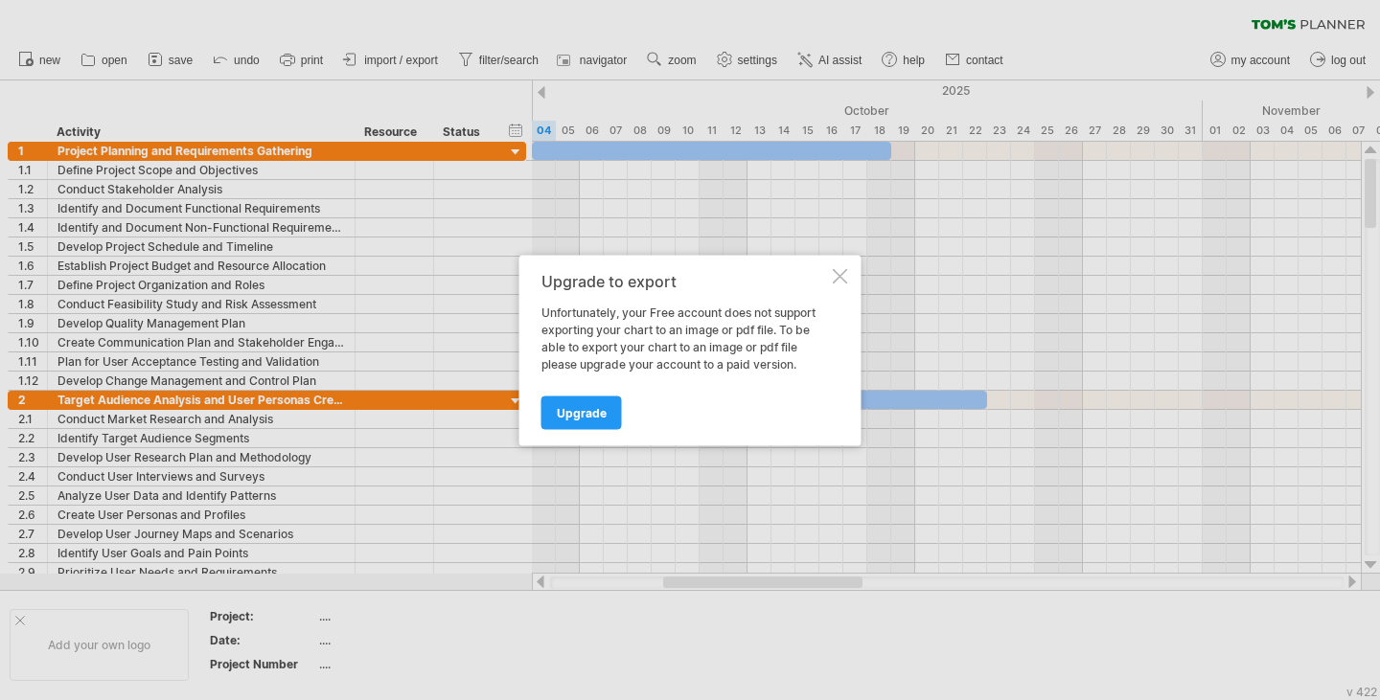
click at [844, 274] on div at bounding box center [840, 275] width 15 height 15
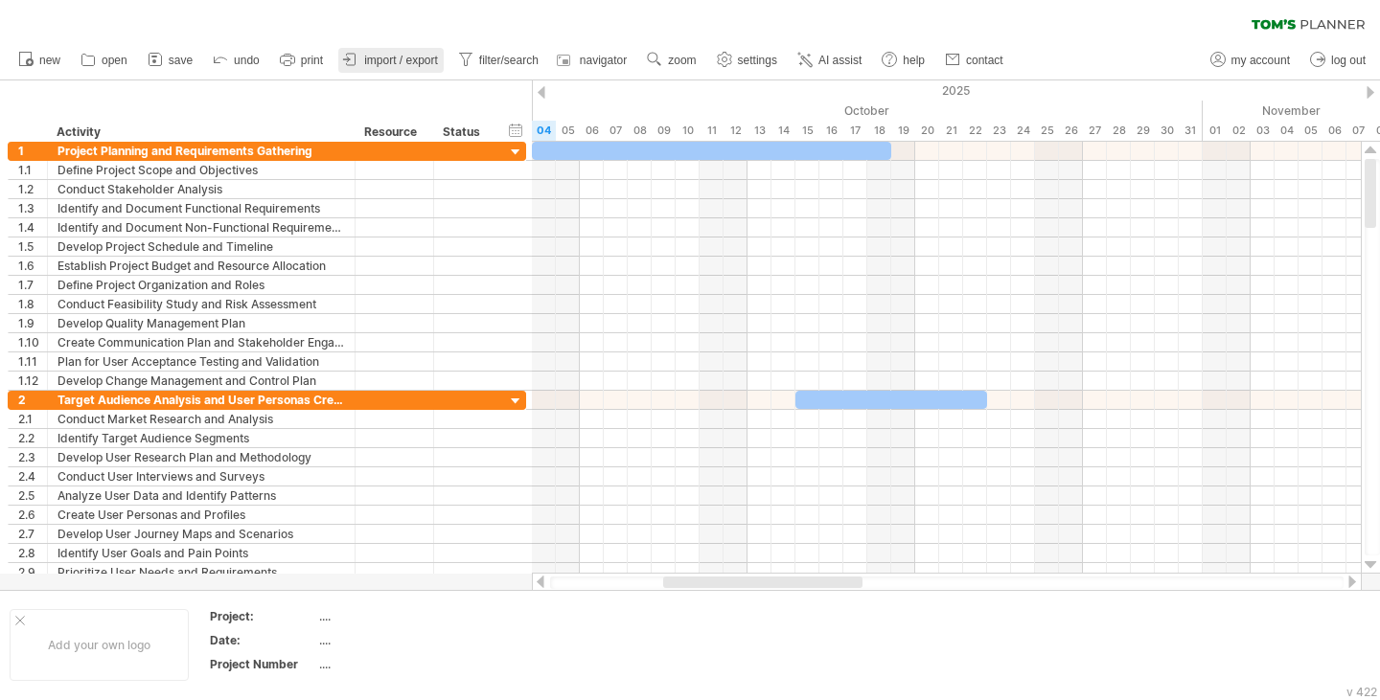
click at [377, 53] on link "import / export" at bounding box center [390, 60] width 105 height 25
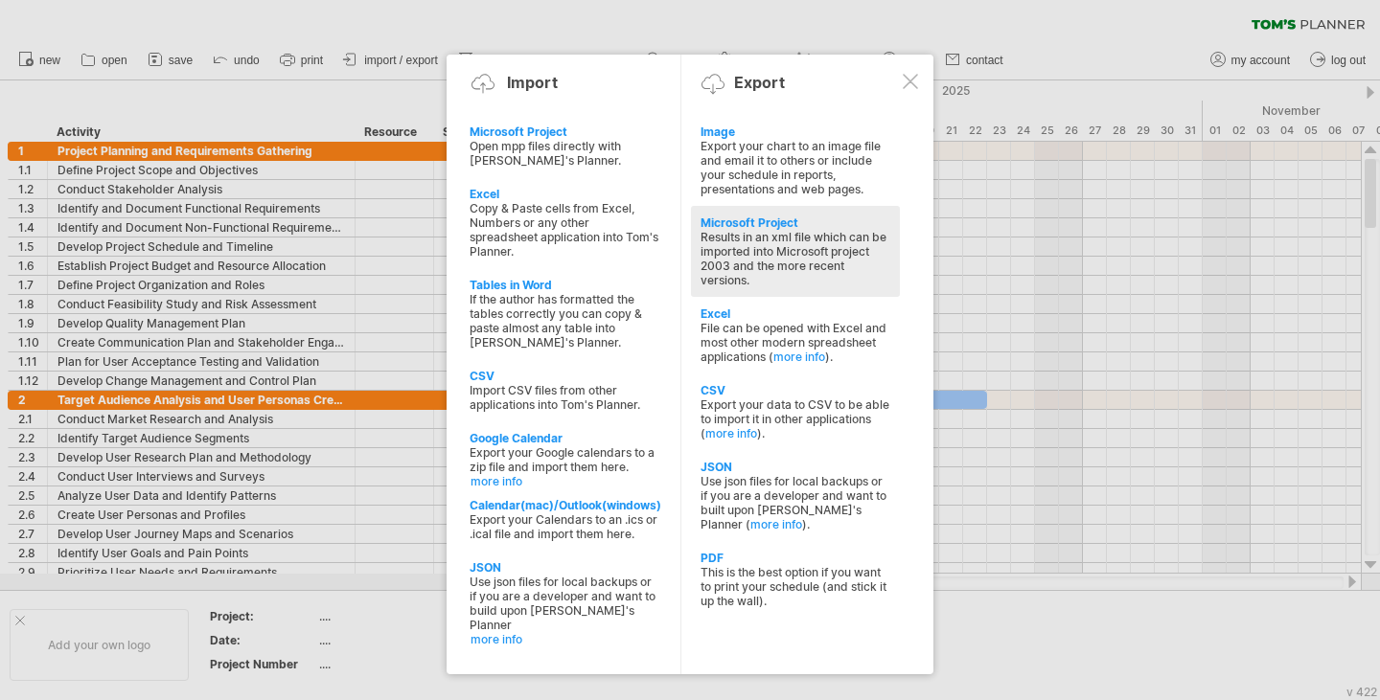
click at [792, 265] on div "Results in an xml file which can be imported into Microsoft project 2003 and th…" at bounding box center [795, 258] width 190 height 57
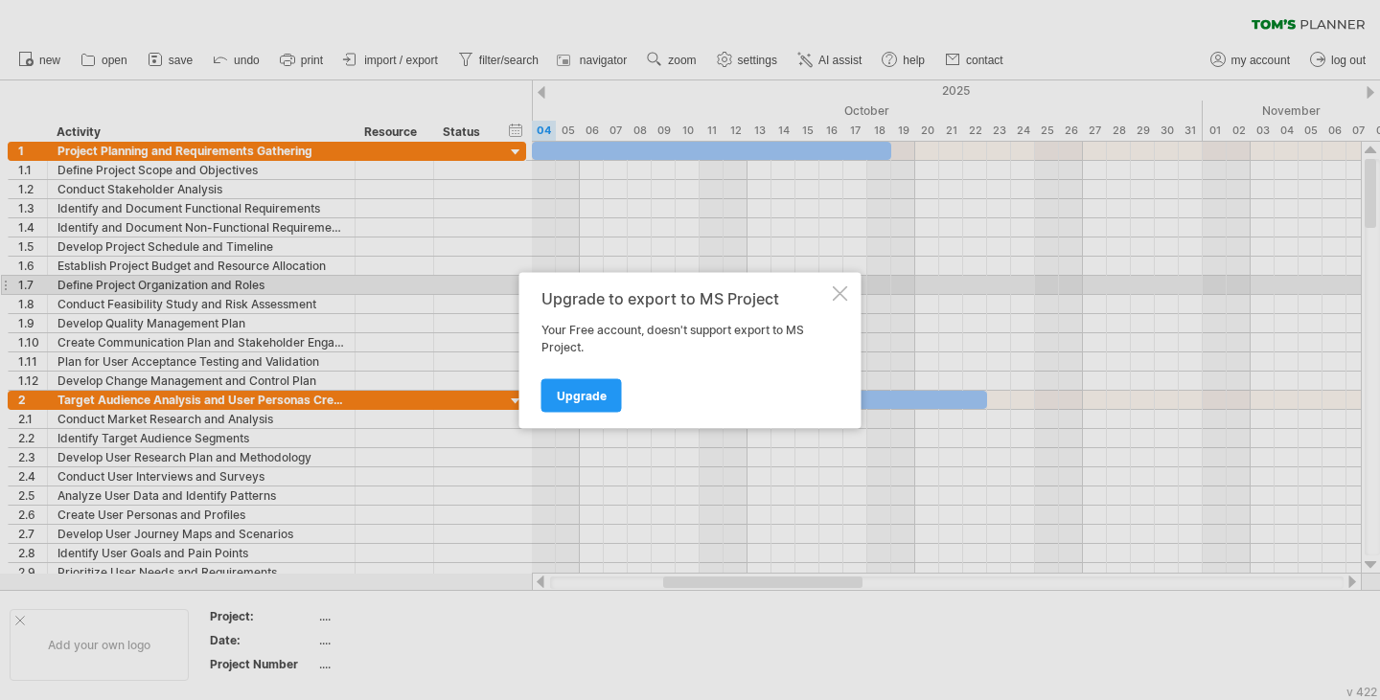
click at [845, 285] on div "Upgrade to export to MS Project Your Free account, doesn't support export to MS…" at bounding box center [690, 350] width 342 height 156
click at [842, 294] on div at bounding box center [840, 293] width 15 height 15
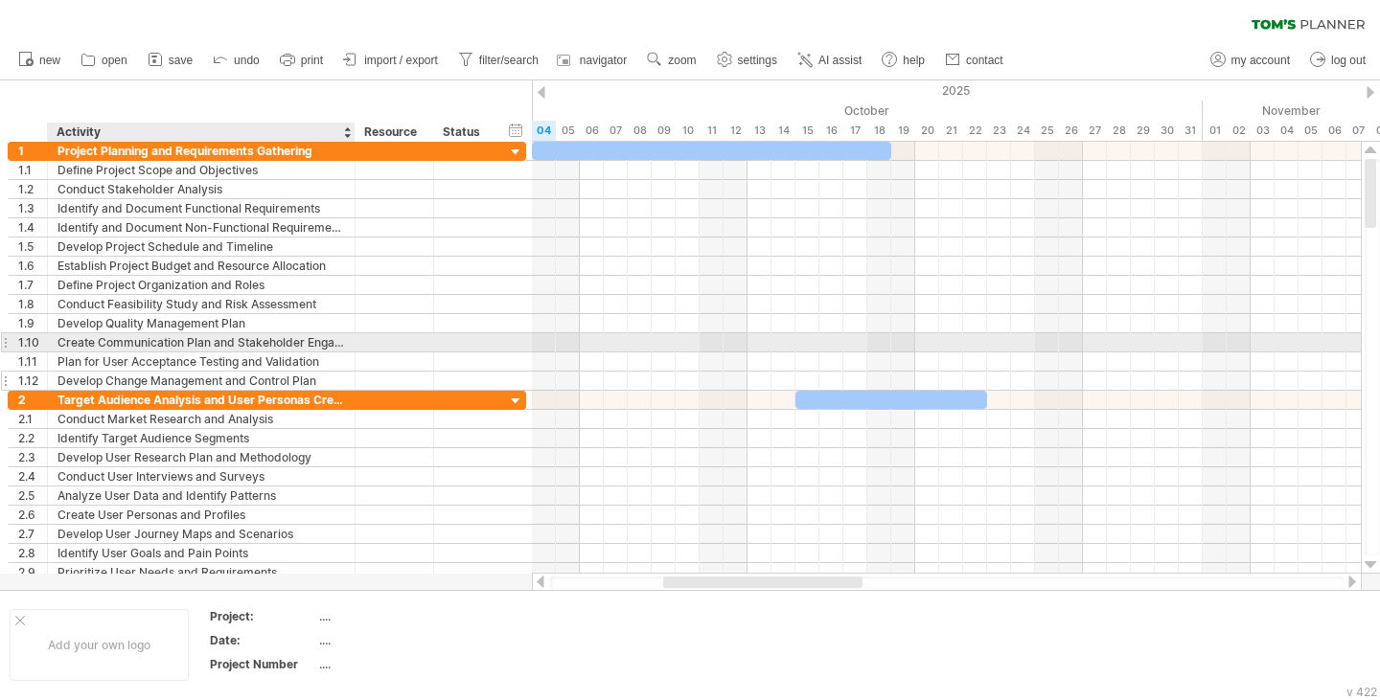
drag, startPoint x: 2, startPoint y: 121, endPoint x: 293, endPoint y: 382, distance: 391.5
click at [292, 381] on div "Trying to reach [DOMAIN_NAME] Connected again... 0% clear filter new 1" at bounding box center [690, 350] width 1380 height 700
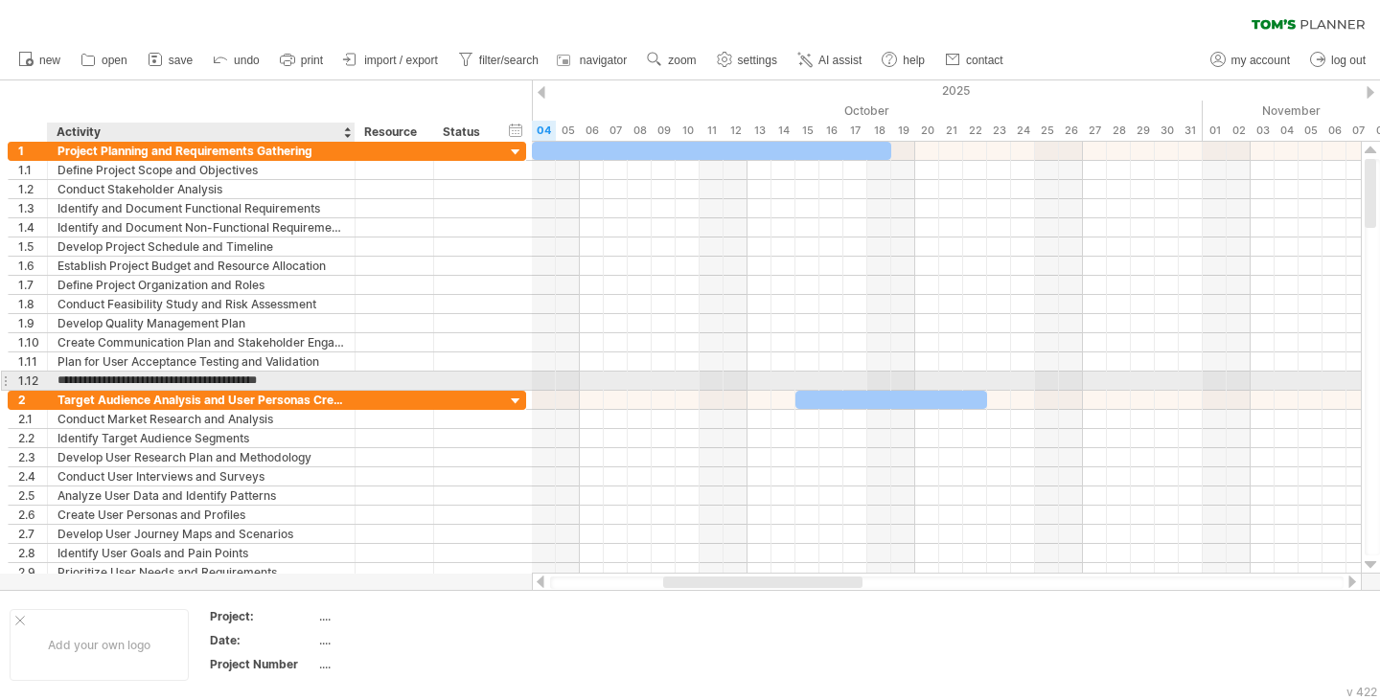
click at [295, 381] on input "**********" at bounding box center [200, 381] width 287 height 18
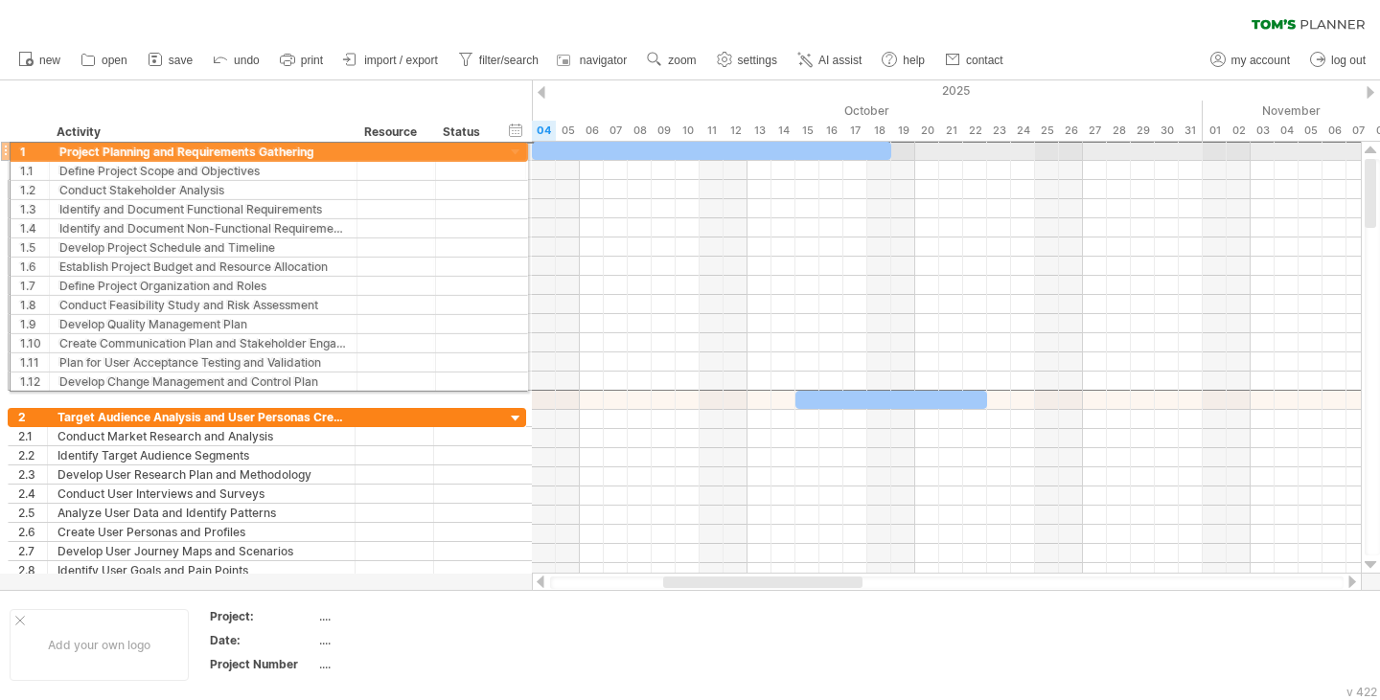
click at [0, 149] on div "**********" at bounding box center [263, 371] width 527 height 458
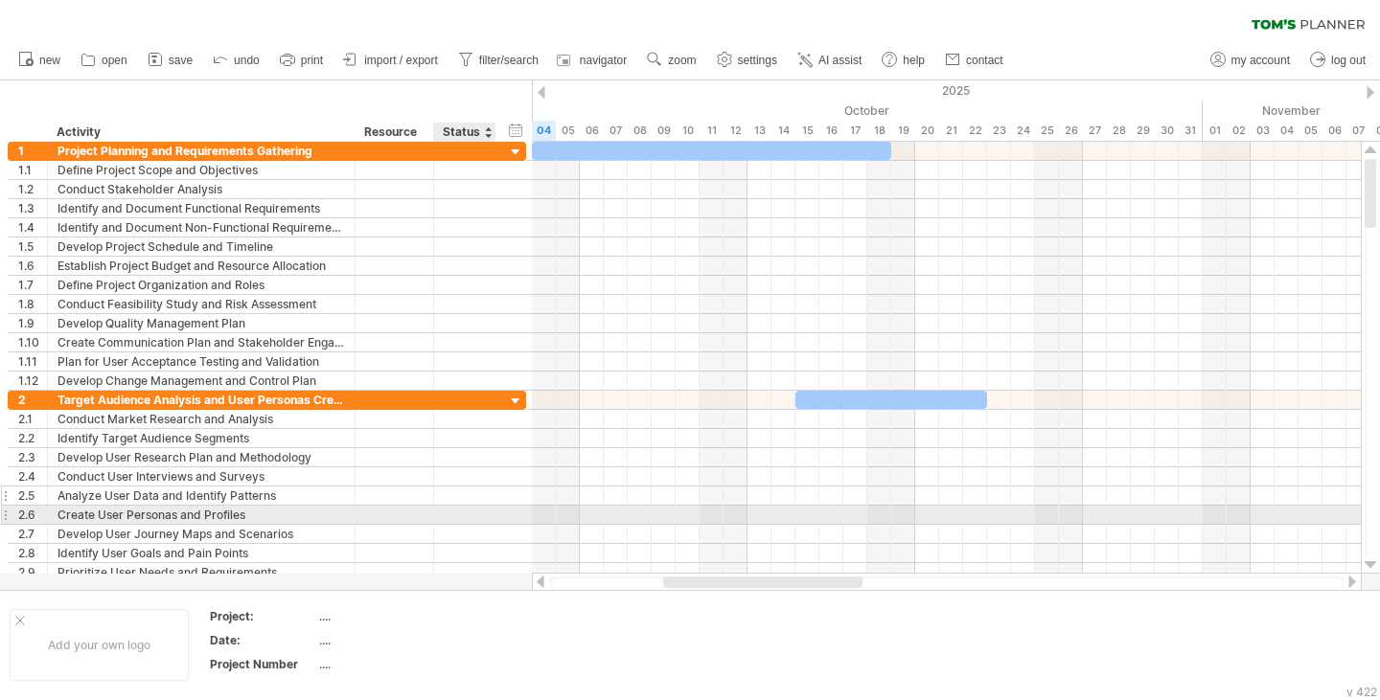
drag, startPoint x: 1, startPoint y: 87, endPoint x: 519, endPoint y: 489, distance: 655.6
click at [530, 518] on div "Trying to reach [DOMAIN_NAME] Connected again... 0% clear filter new 1" at bounding box center [690, 350] width 1380 height 700
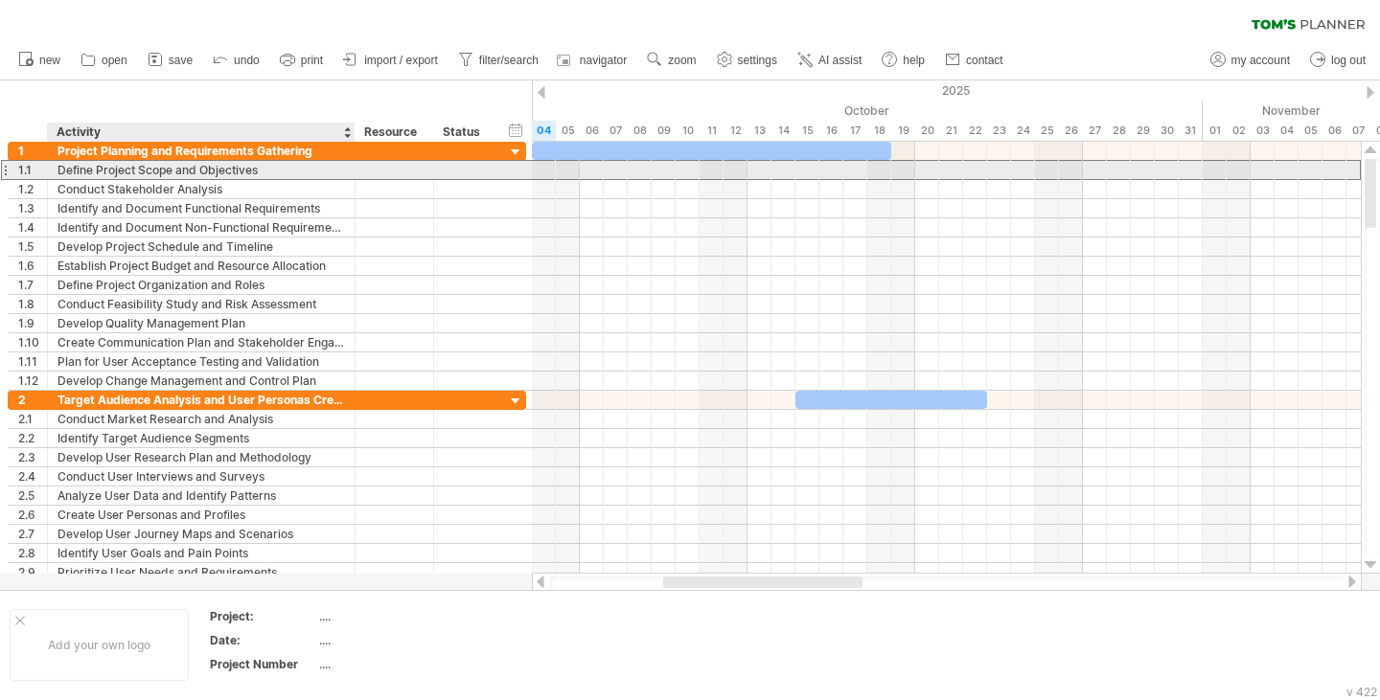
click at [164, 161] on div "Define Project Scope and Objectives" at bounding box center [200, 170] width 287 height 18
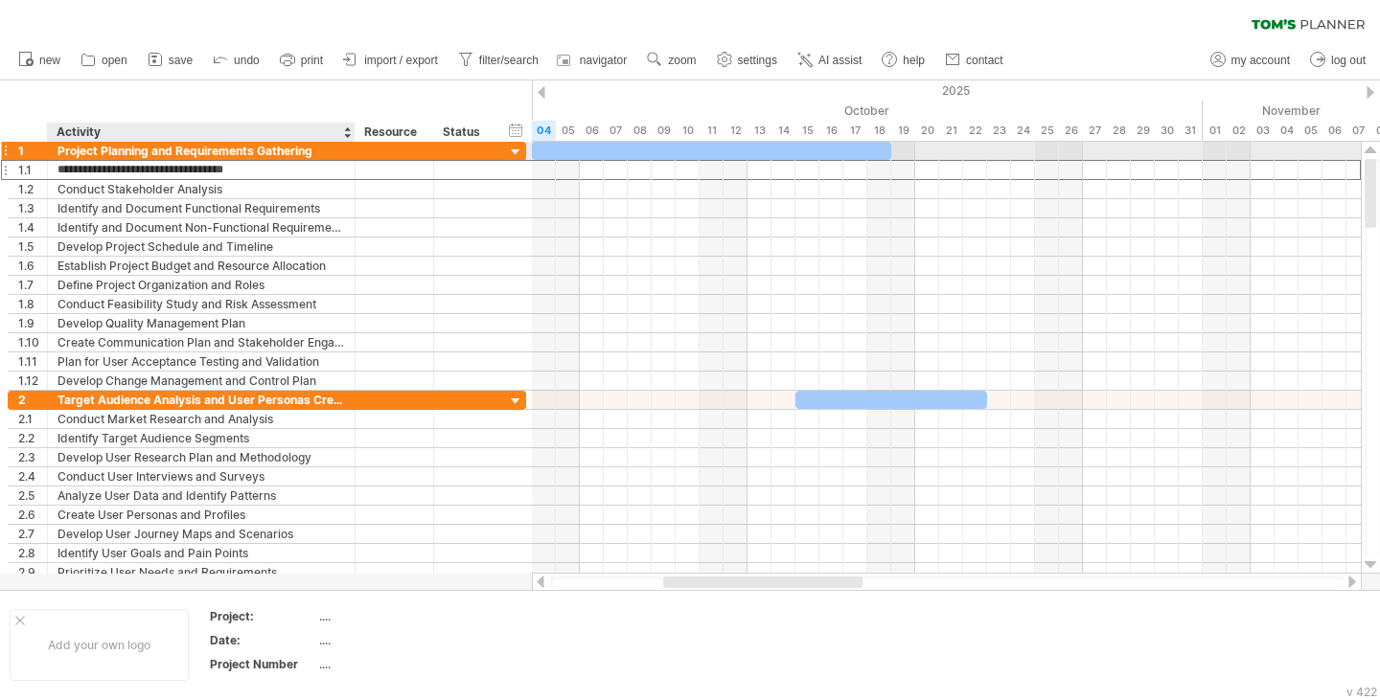
click at [167, 151] on div "Project Planning and Requirements Gathering" at bounding box center [200, 151] width 287 height 18
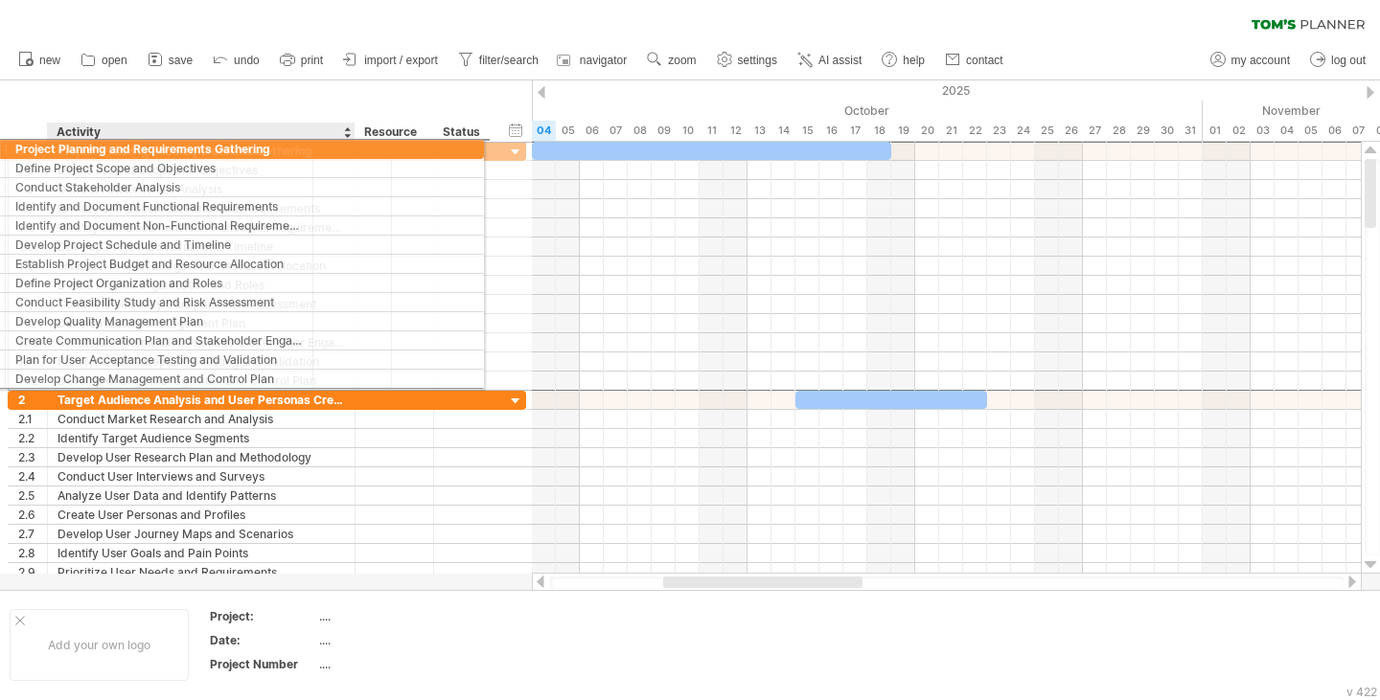
drag, startPoint x: 56, startPoint y: 152, endPoint x: 87, endPoint y: 146, distance: 32.3
click at [87, 146] on div "**********" at bounding box center [202, 151] width 308 height 18
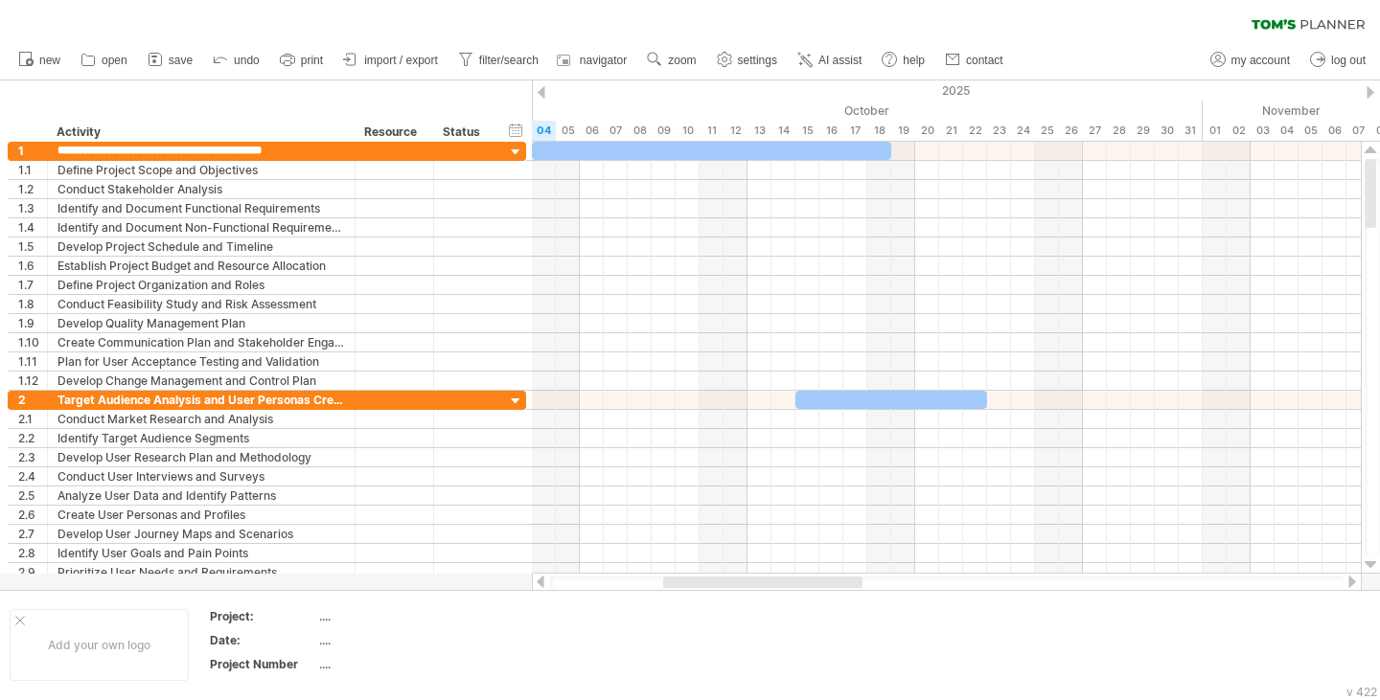
click at [184, 46] on ul "new open" at bounding box center [510, 60] width 1002 height 40
click at [184, 65] on span "save" at bounding box center [181, 60] width 24 height 13
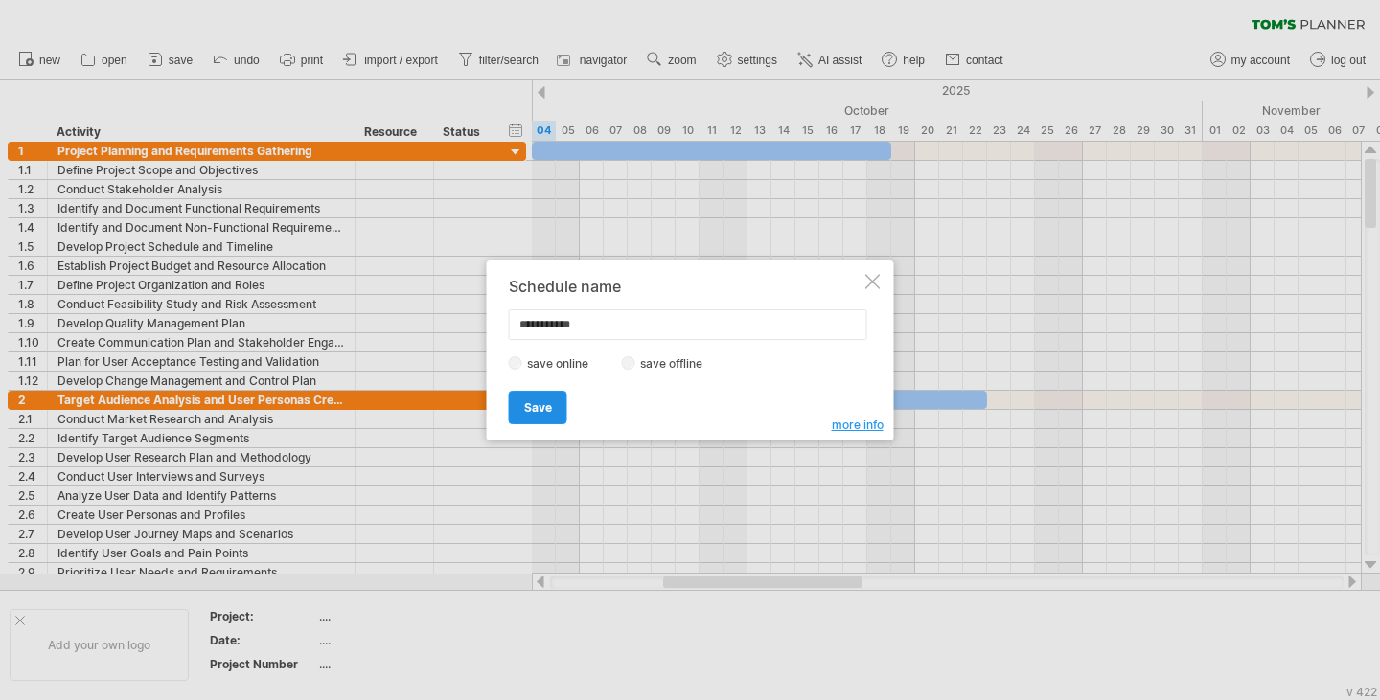
click at [562, 400] on link "Save" at bounding box center [538, 408] width 58 height 34
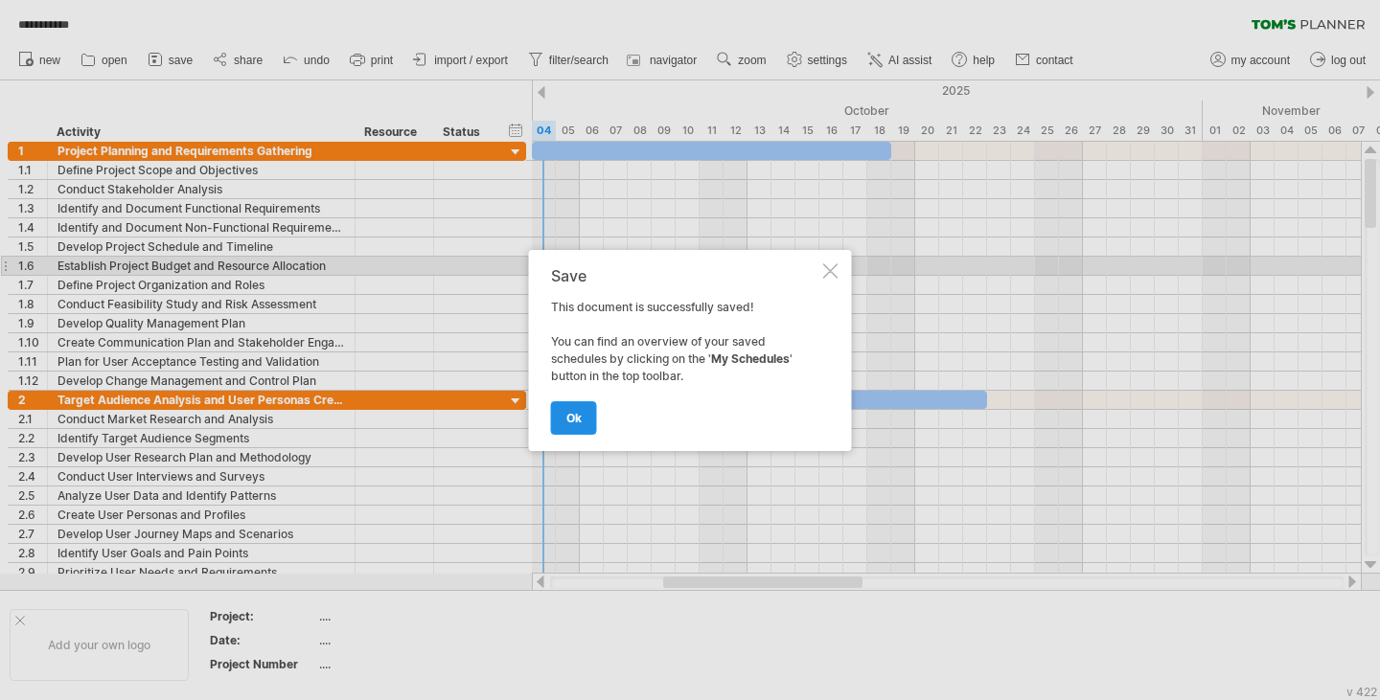
click at [576, 410] on link "ok" at bounding box center [574, 418] width 46 height 34
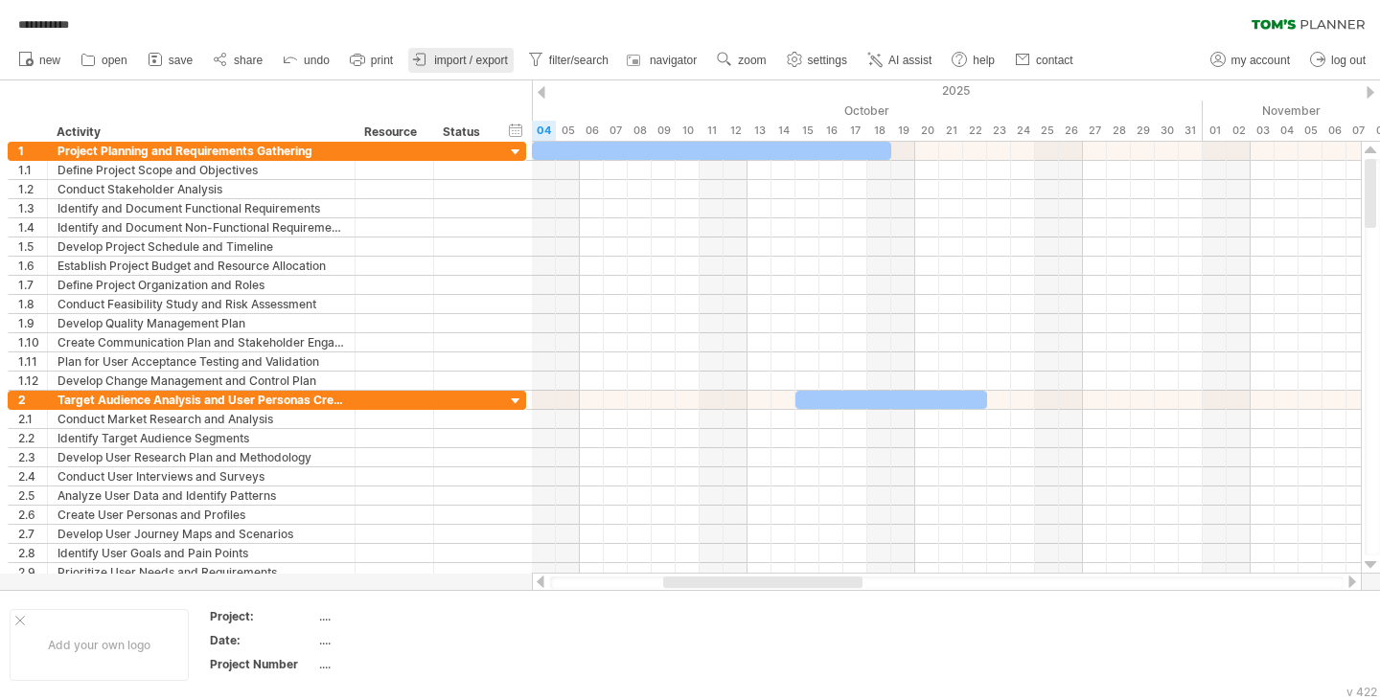
click at [478, 60] on span "import / export" at bounding box center [471, 60] width 74 height 13
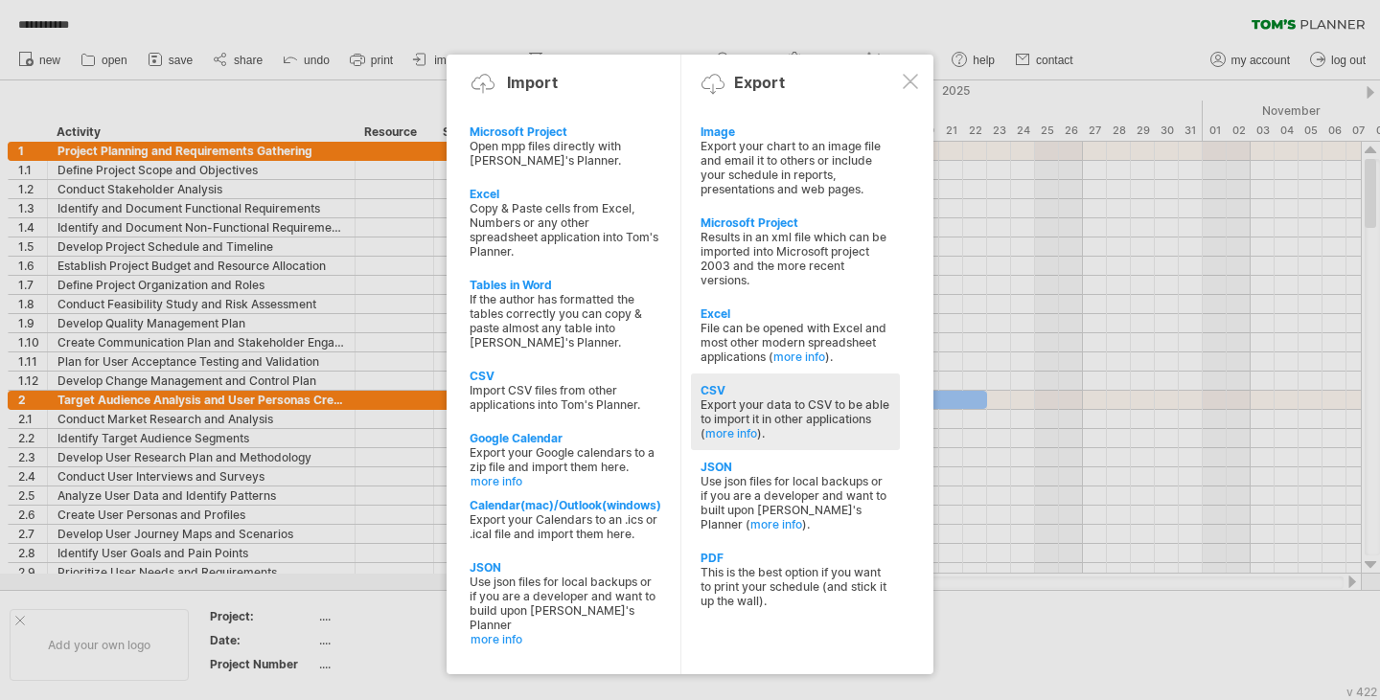
click at [822, 399] on div "Export your data to CSV to be able to import it in other applications ( more in…" at bounding box center [795, 419] width 190 height 43
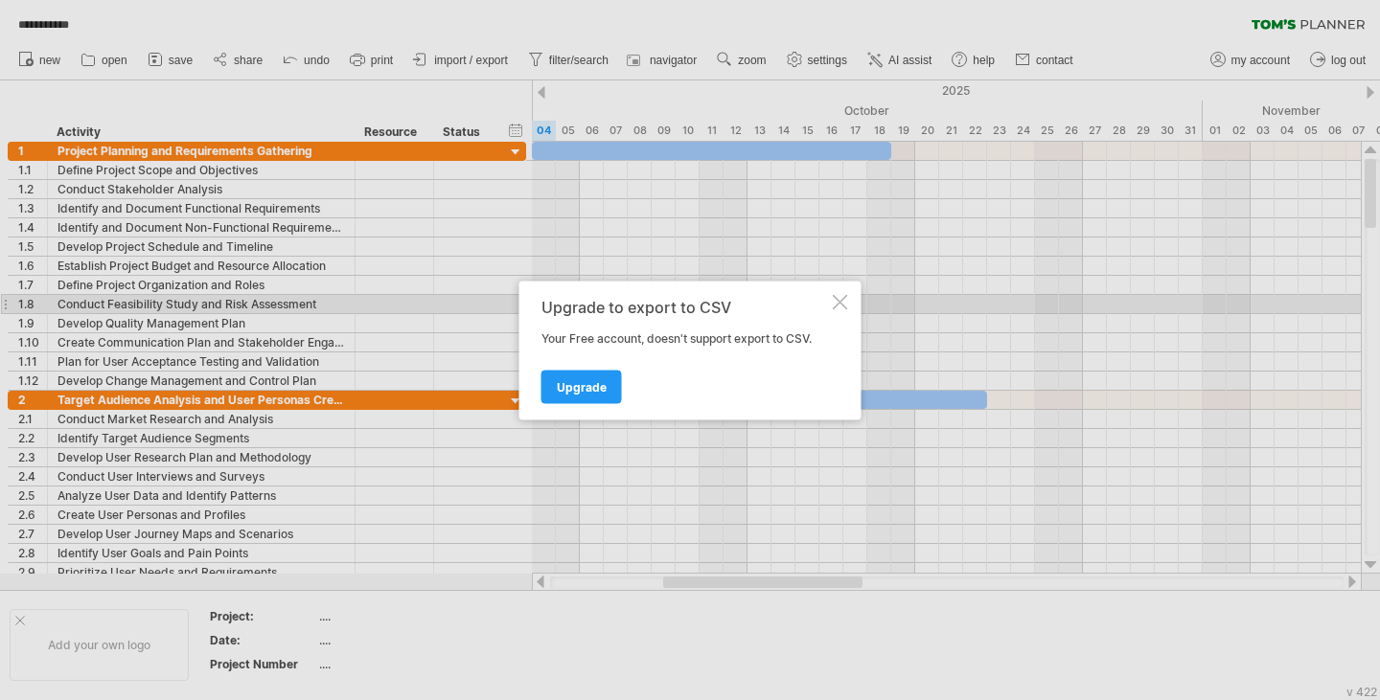
click at [842, 307] on div at bounding box center [840, 301] width 15 height 15
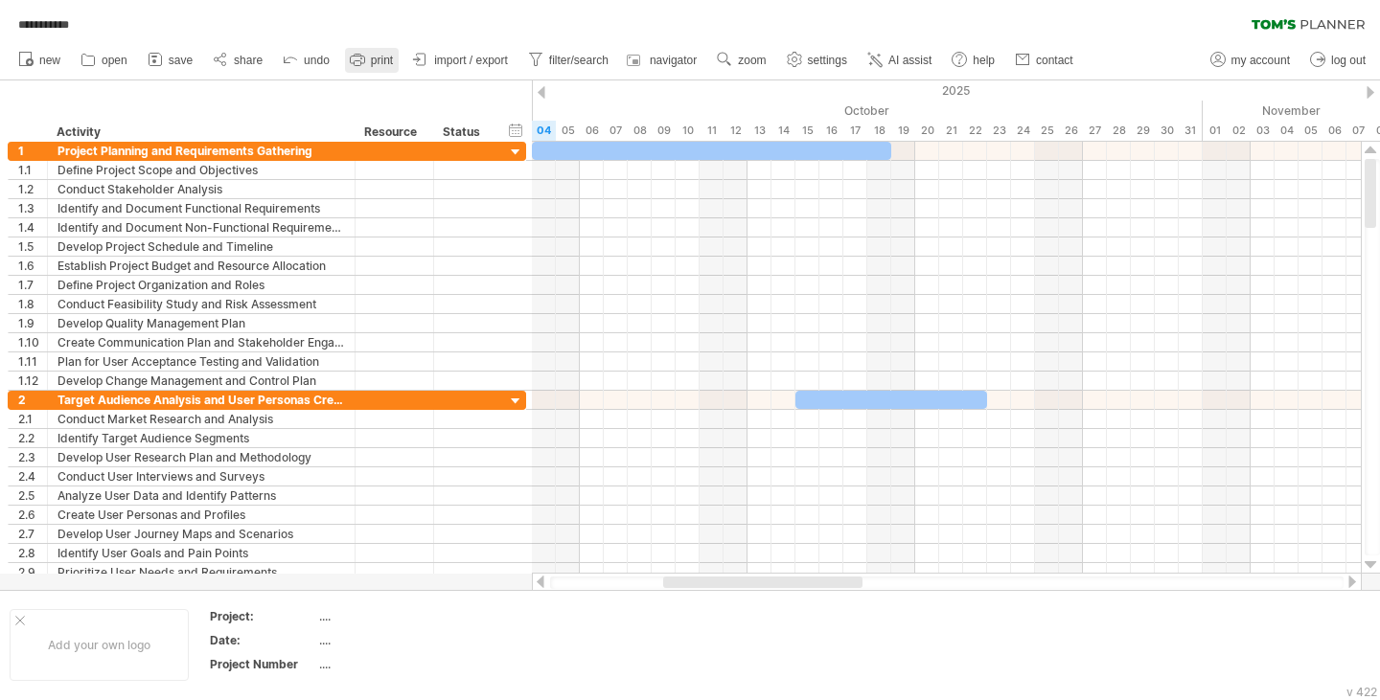
click at [377, 54] on span "print" at bounding box center [382, 60] width 22 height 13
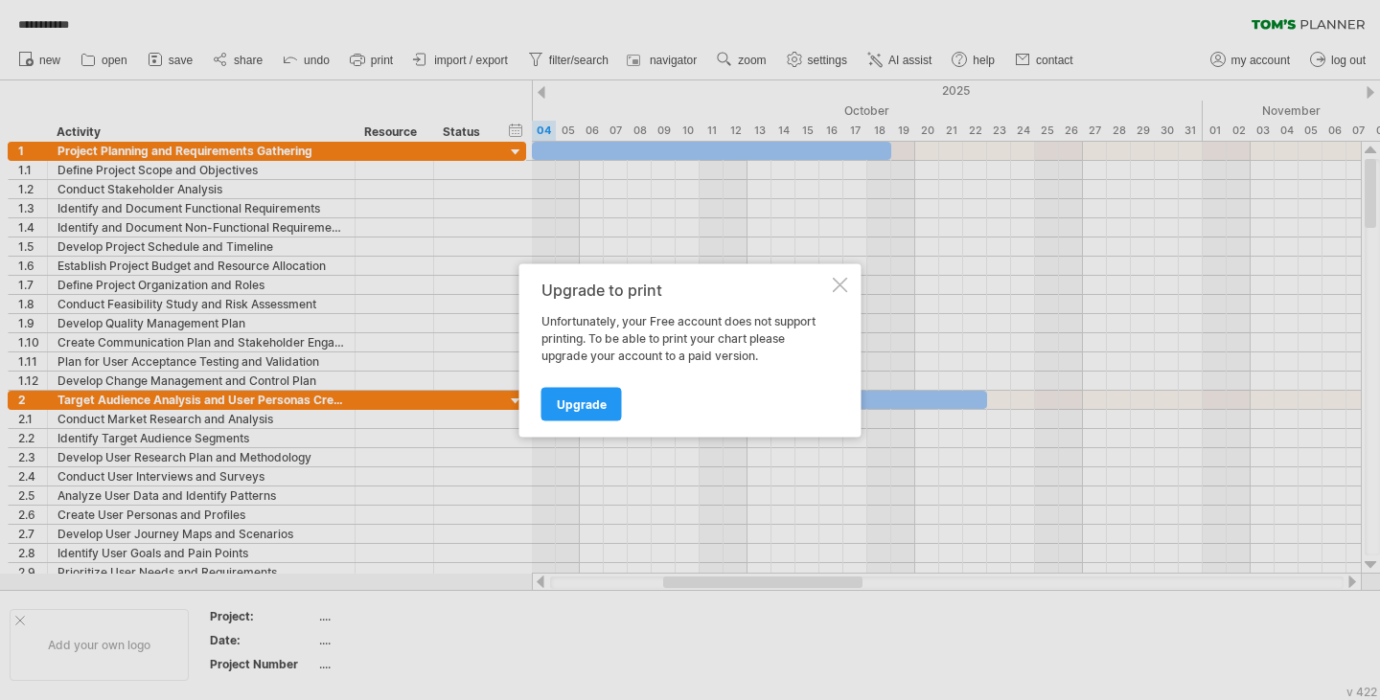
click at [844, 278] on div at bounding box center [840, 284] width 15 height 15
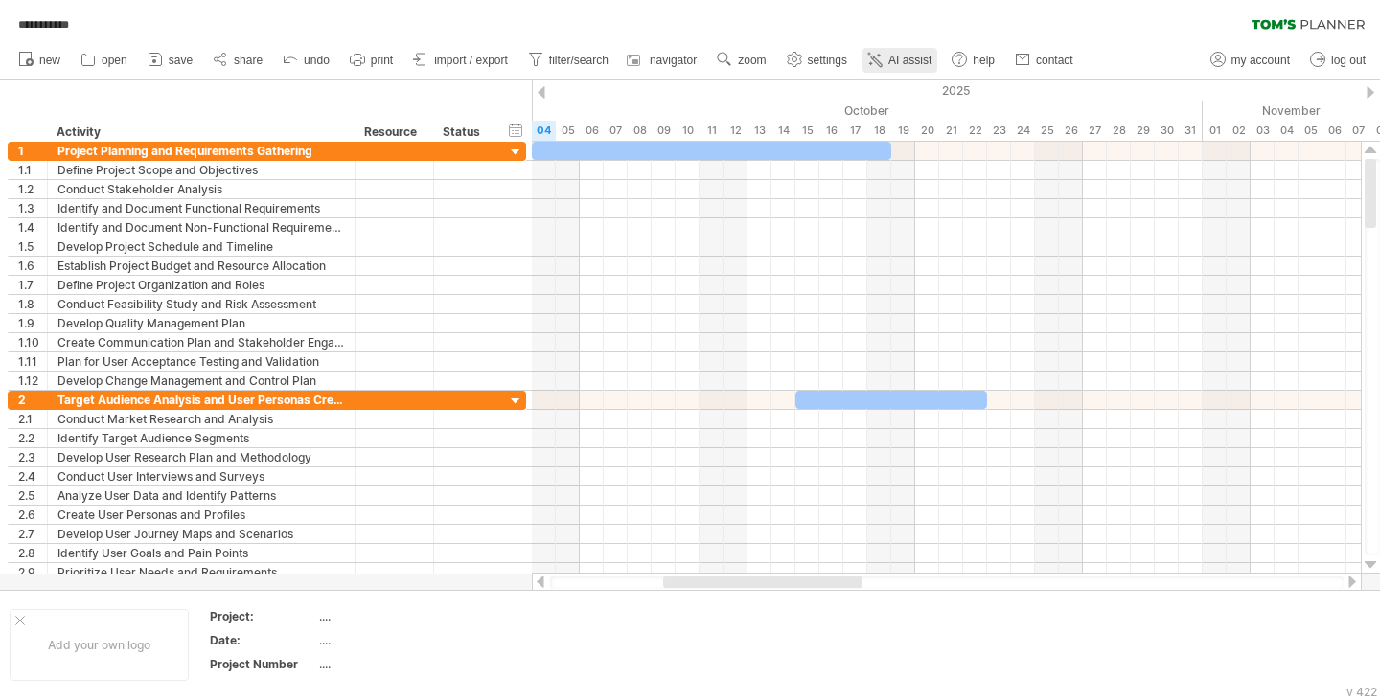
click at [887, 61] on link "AI assist" at bounding box center [899, 60] width 75 height 25
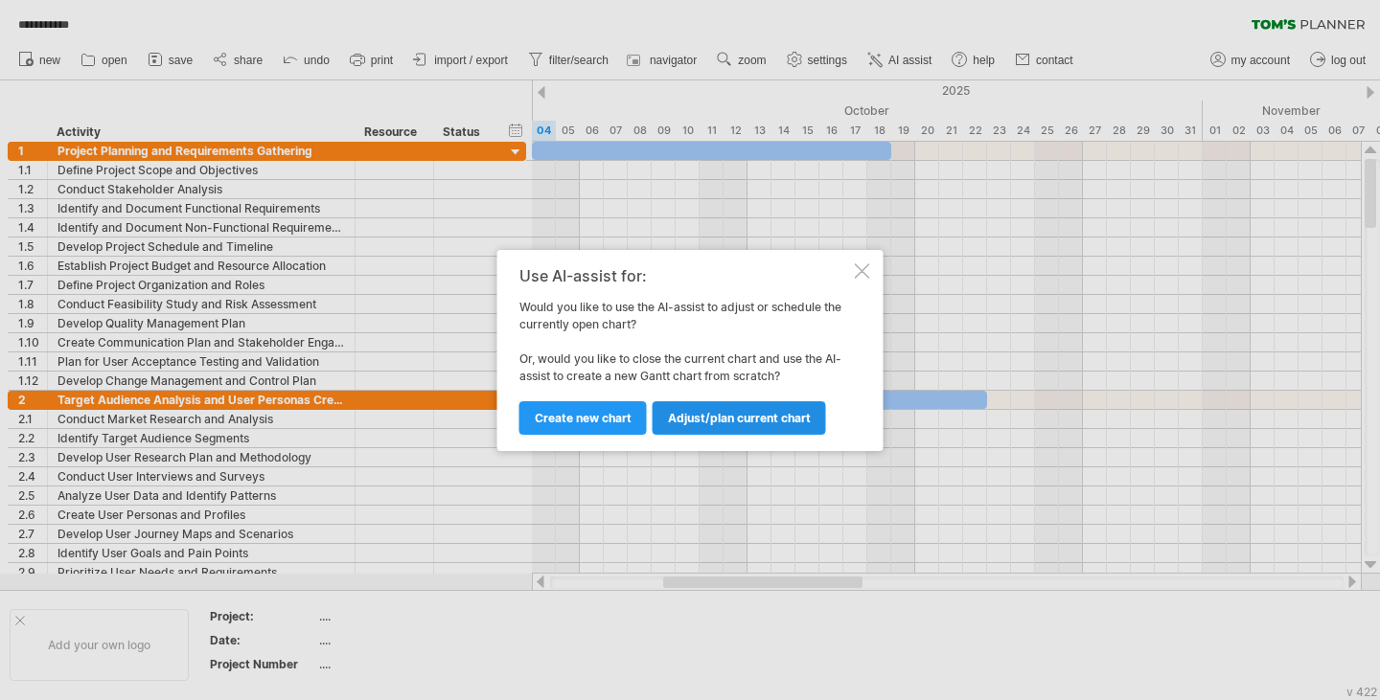
click at [717, 420] on span "Adjust/plan current chart" at bounding box center [739, 418] width 143 height 14
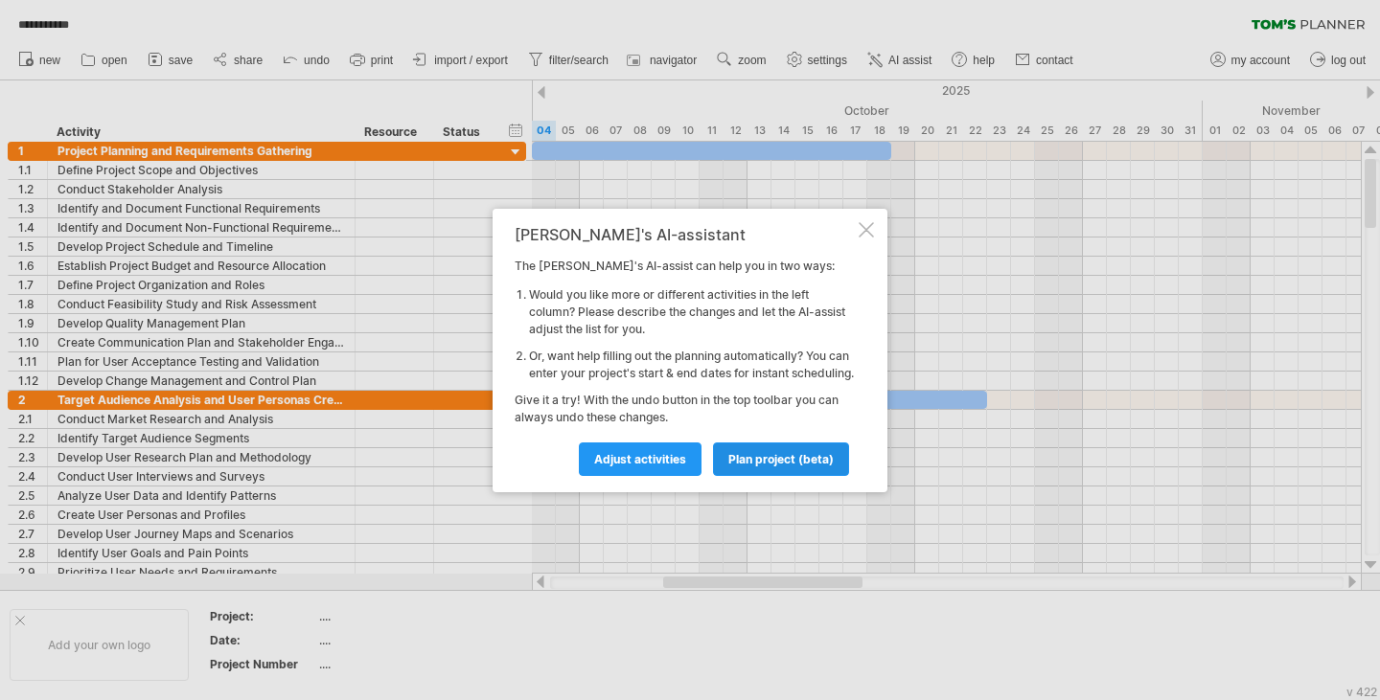
click at [766, 467] on span "plan project (beta)" at bounding box center [780, 459] width 105 height 14
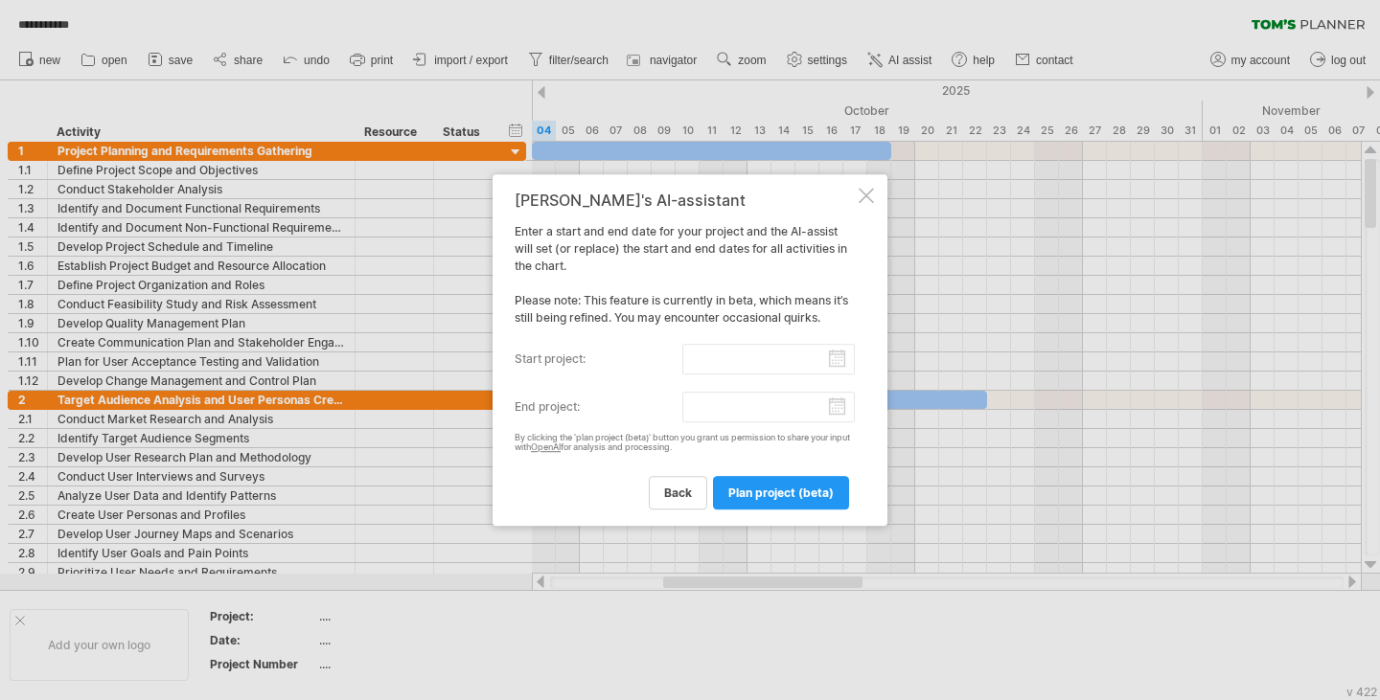
click at [763, 375] on div "[PERSON_NAME]'s AI-assistant Enter a start and end date for your project and th…" at bounding box center [684, 351] width 340 height 318
click at [764, 353] on input "start project:" at bounding box center [768, 359] width 173 height 31
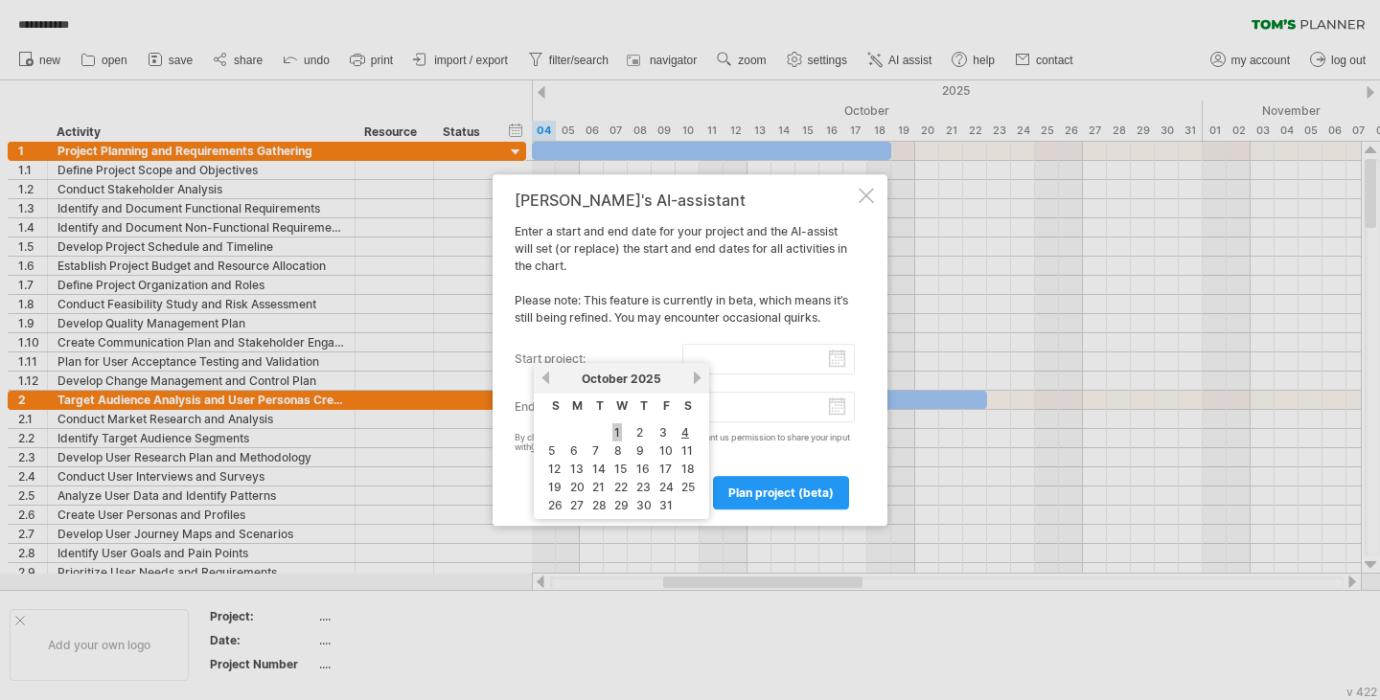
click at [616, 427] on link "1" at bounding box center [617, 432] width 10 height 18
type input "********"
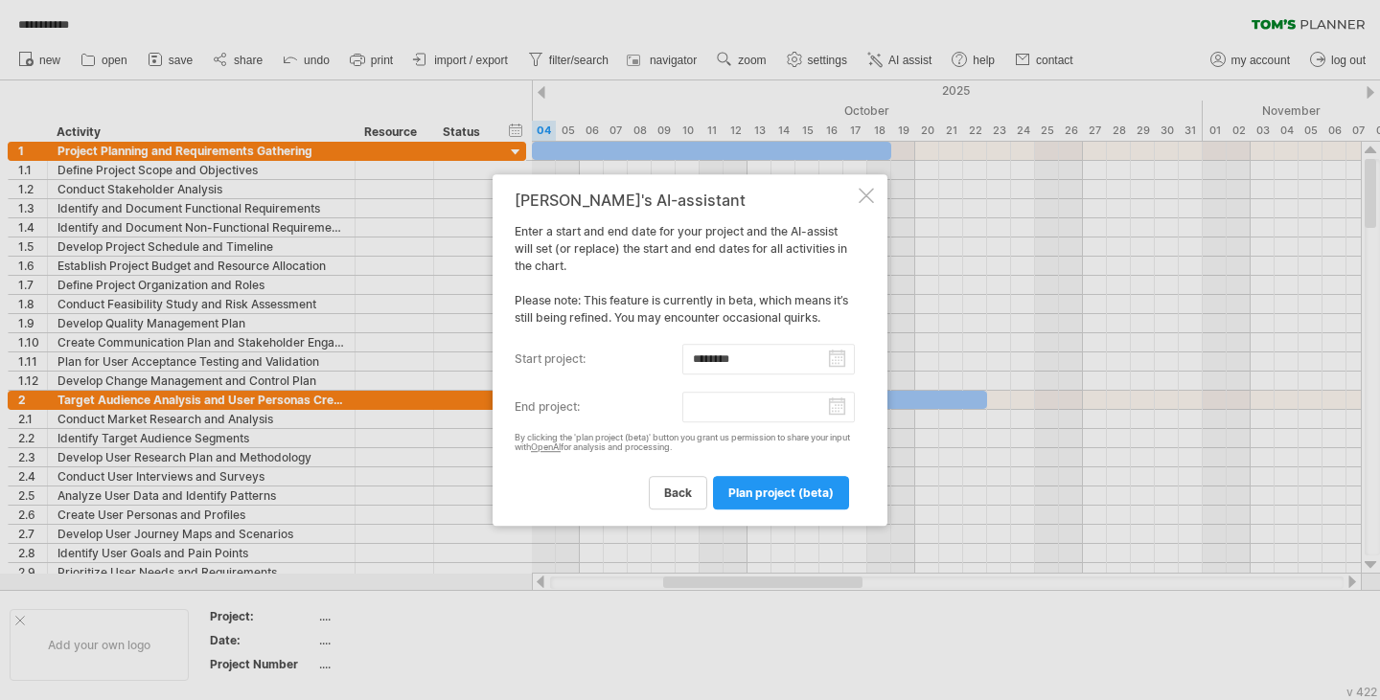
click at [737, 412] on input "end project:" at bounding box center [768, 407] width 173 height 31
click at [697, 422] on link "next" at bounding box center [697, 426] width 14 height 14
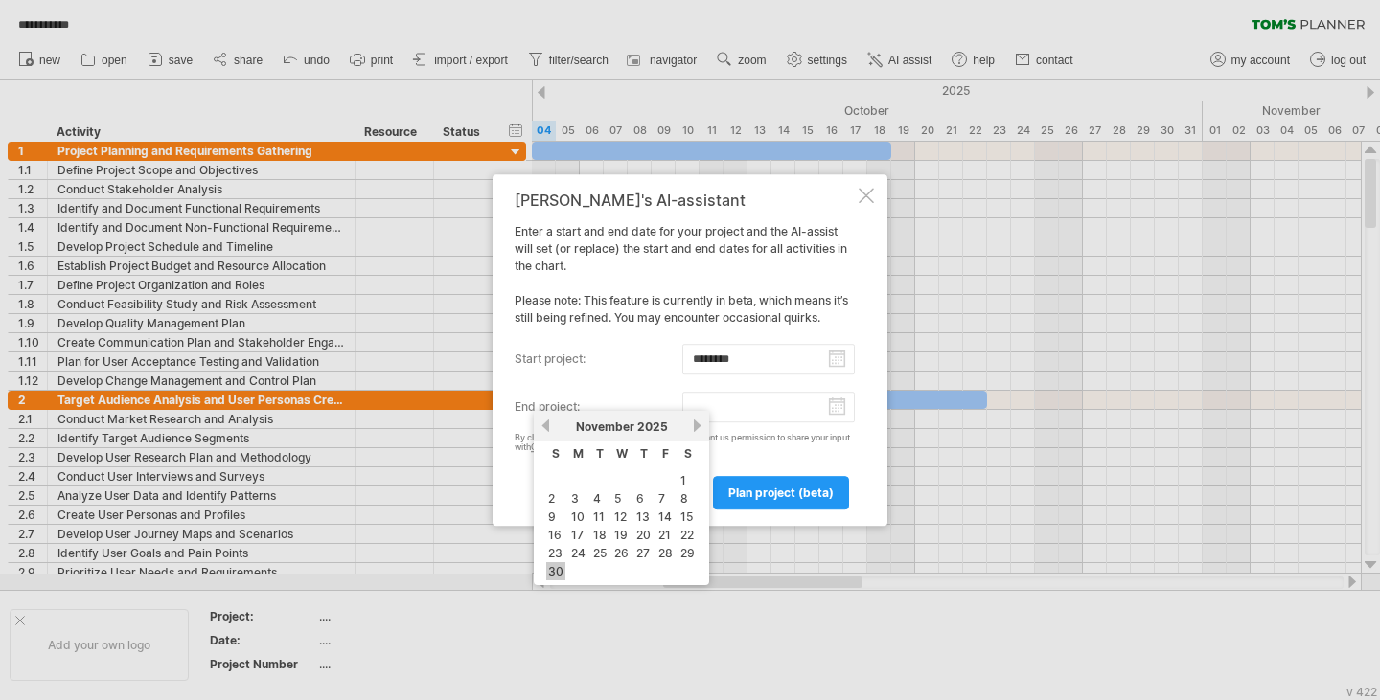
click at [556, 563] on link "30" at bounding box center [555, 571] width 19 height 18
type input "********"
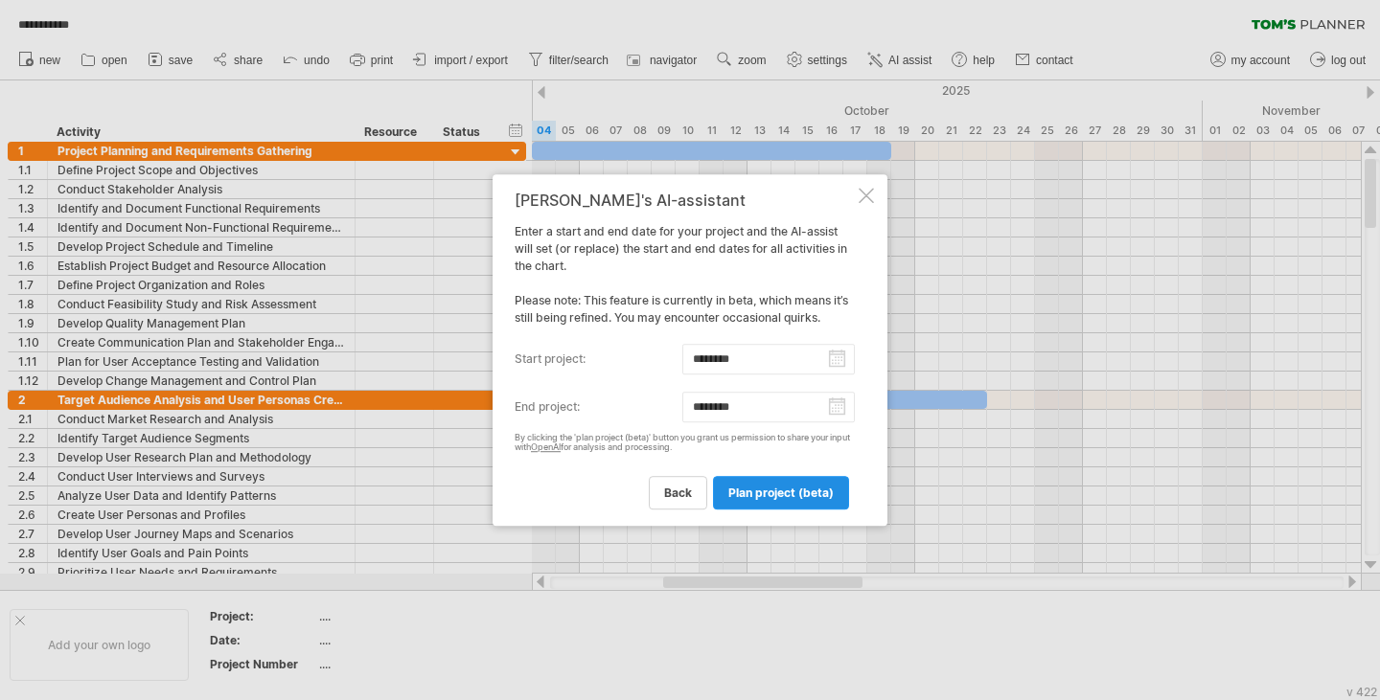
click at [781, 496] on span "plan project (beta)" at bounding box center [780, 493] width 105 height 14
